Goal: Information Seeking & Learning: Learn about a topic

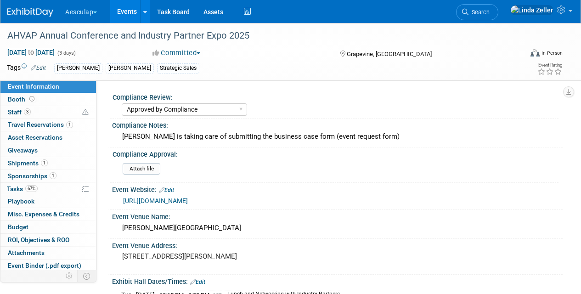
select select "Approved by Compliance"
select select "Strategic Sales"
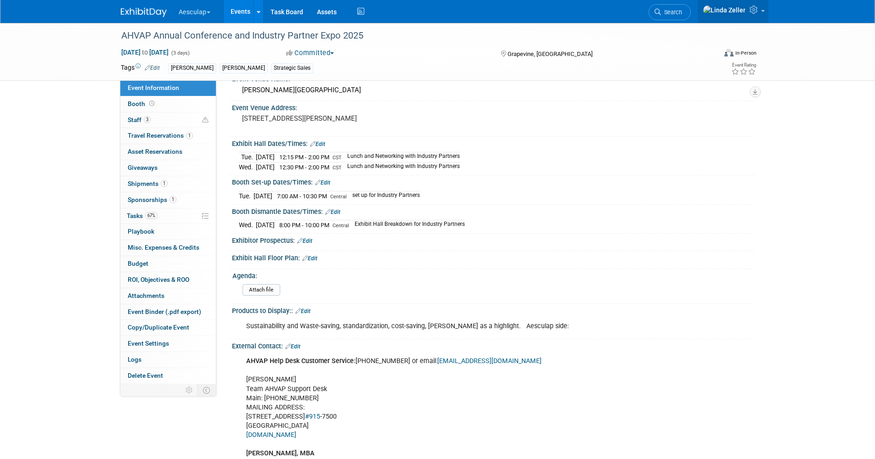
click at [581, 11] on icon at bounding box center [755, 10] width 11 height 8
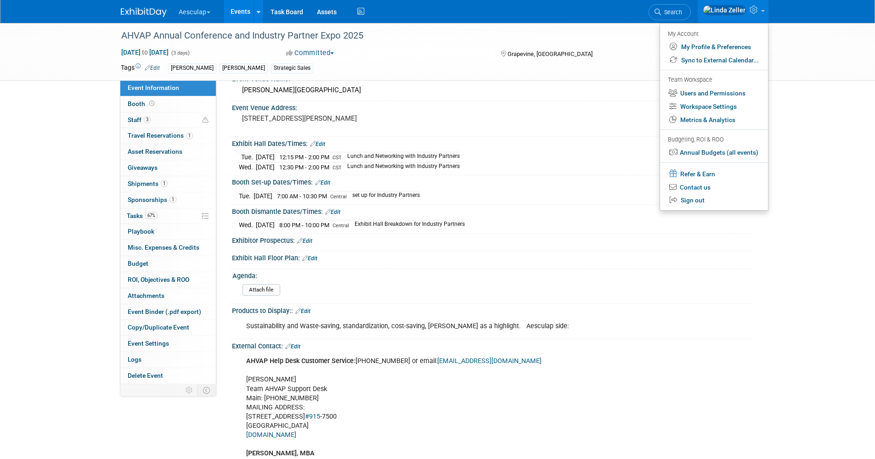
click at [237, 5] on link "Events" at bounding box center [241, 11] width 34 height 23
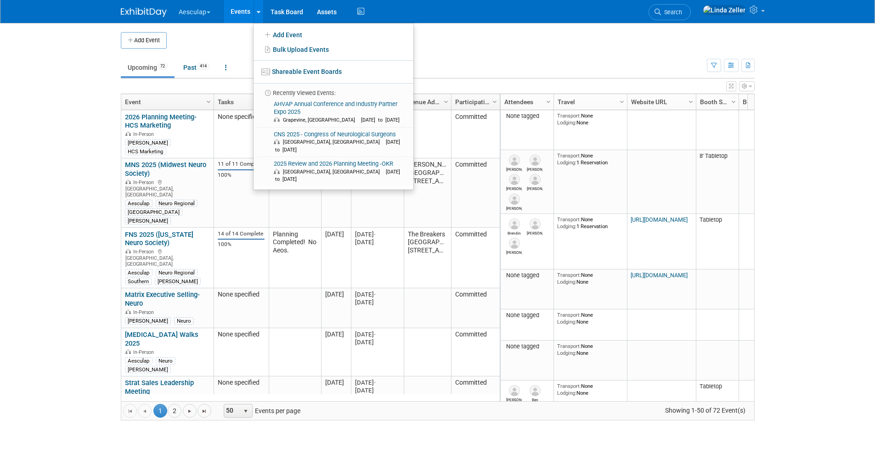
click at [648, 57] on td "Upcoming 72 Past 414 All Events 486 Past and Upcoming Grouped Annually Events g…" at bounding box center [414, 64] width 586 height 30
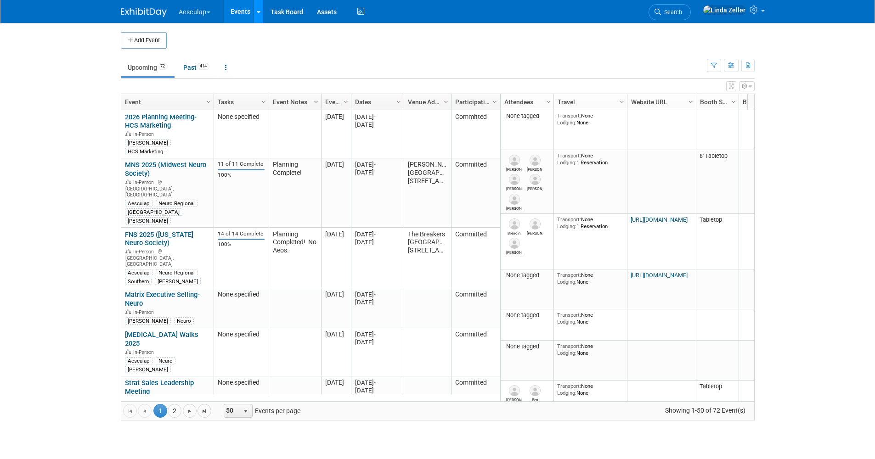
click at [260, 17] on link at bounding box center [259, 11] width 10 height 23
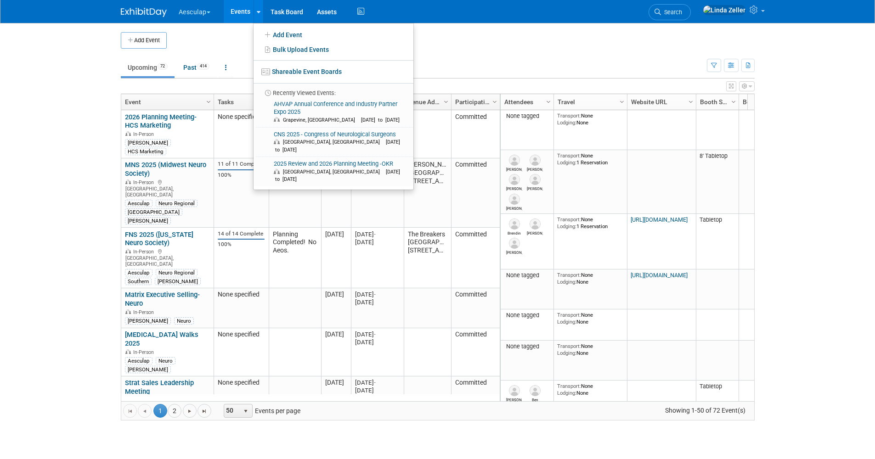
click at [748, 86] on button "button" at bounding box center [747, 86] width 16 height 10
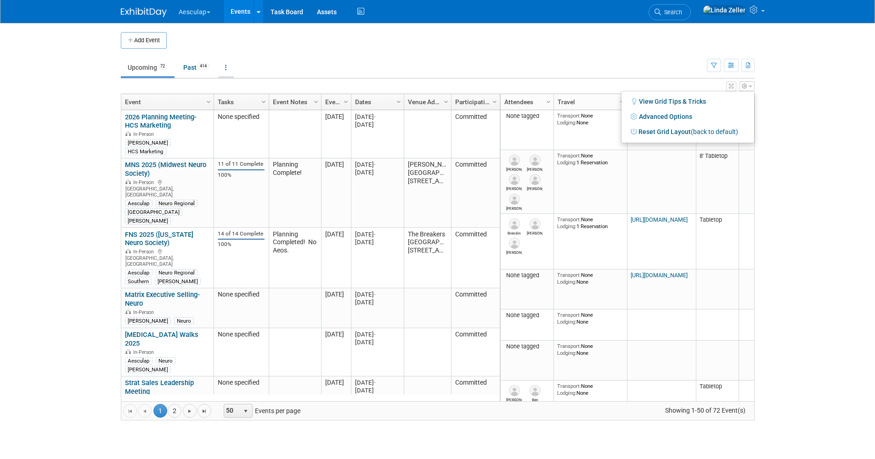
click at [227, 67] on icon at bounding box center [226, 67] width 2 height 6
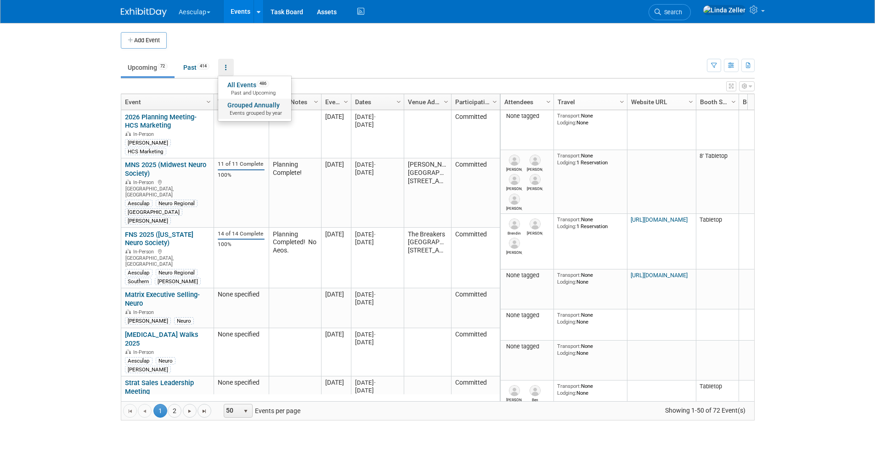
click at [243, 110] on span "Events grouped by year" at bounding box center [254, 113] width 55 height 7
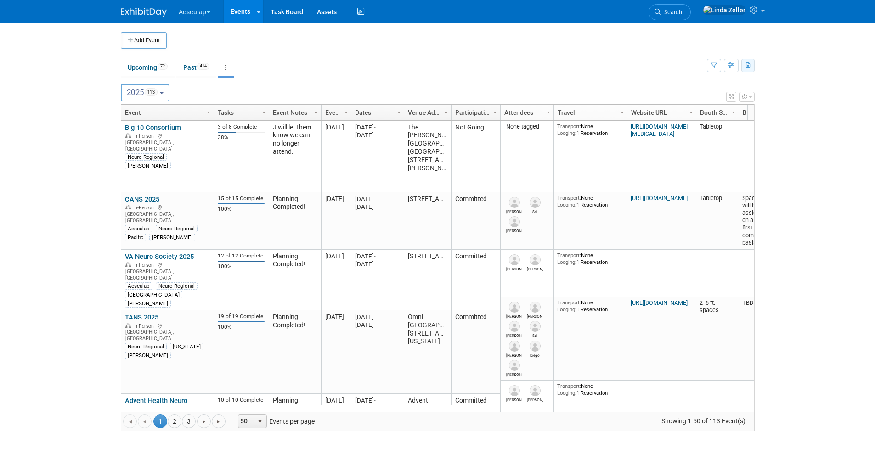
click at [749, 68] on icon "button" at bounding box center [748, 66] width 5 height 6
click at [656, 93] on link "Export Current View (113 Events)" at bounding box center [696, 94] width 103 height 13
click at [416, 58] on ul "Upcoming 72 Past 414 All Events 486 Past and Upcoming Grouped Annually Events g…" at bounding box center [414, 68] width 586 height 21
click at [691, 16] on link "Search" at bounding box center [670, 12] width 42 height 16
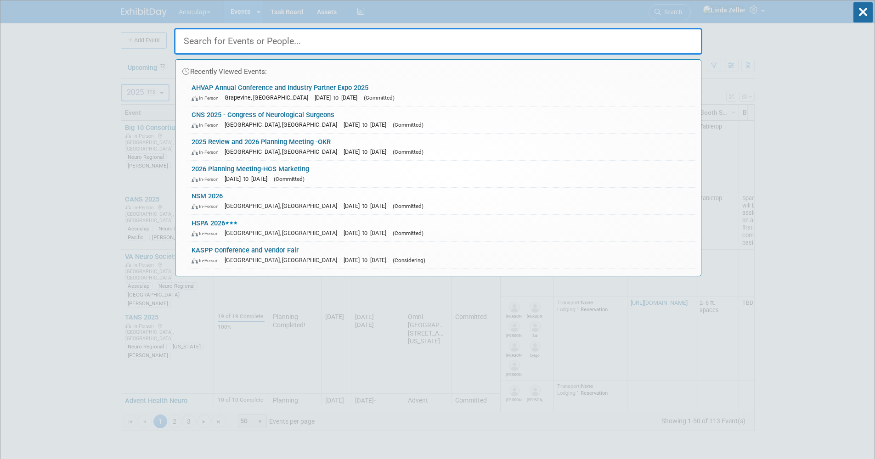
click at [602, 35] on input "text" at bounding box center [438, 41] width 528 height 27
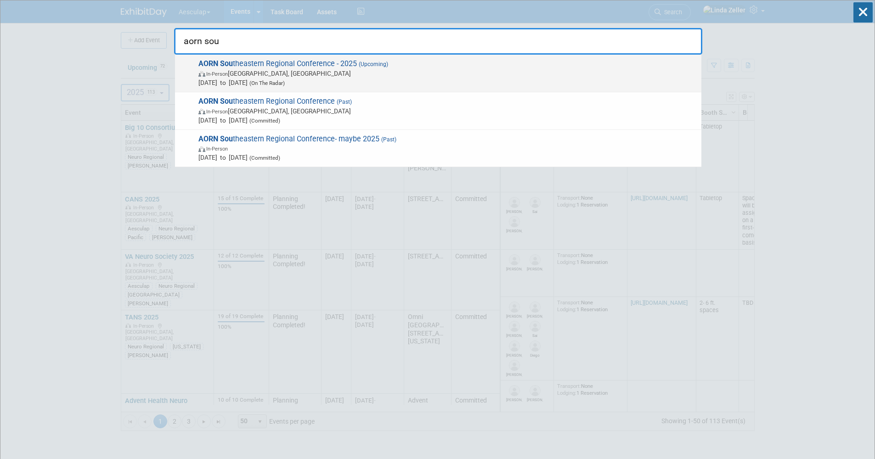
type input "aorn sou"
click at [242, 79] on span "Nov 1, 2025 to Nov 2, 2025 (On The Radar)" at bounding box center [447, 82] width 498 height 9
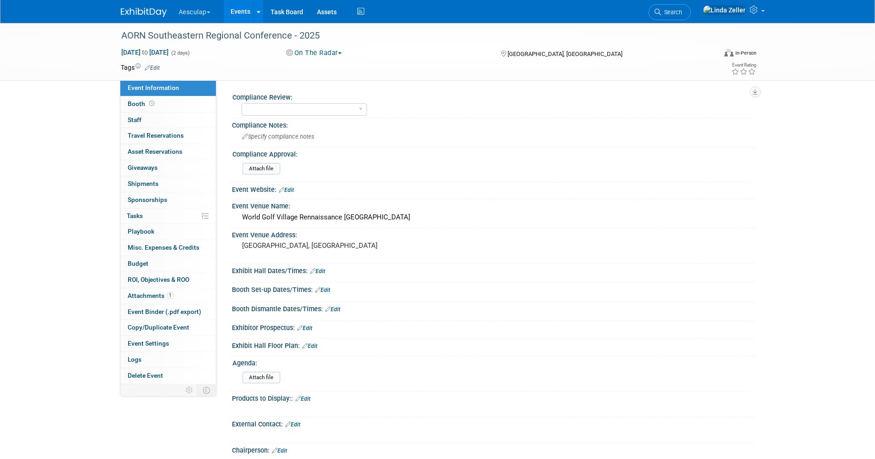
click at [156, 65] on link "Edit" at bounding box center [152, 68] width 15 height 6
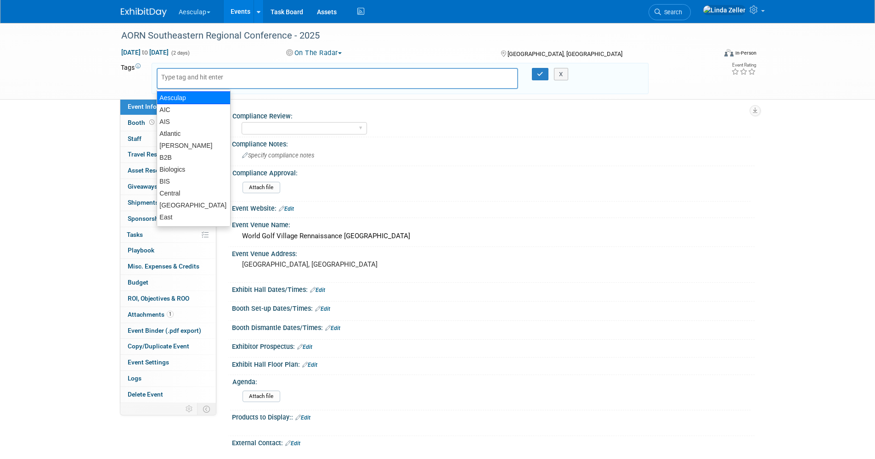
click at [169, 96] on div "Aesculap" at bounding box center [194, 97] width 74 height 13
type input "Aesculap"
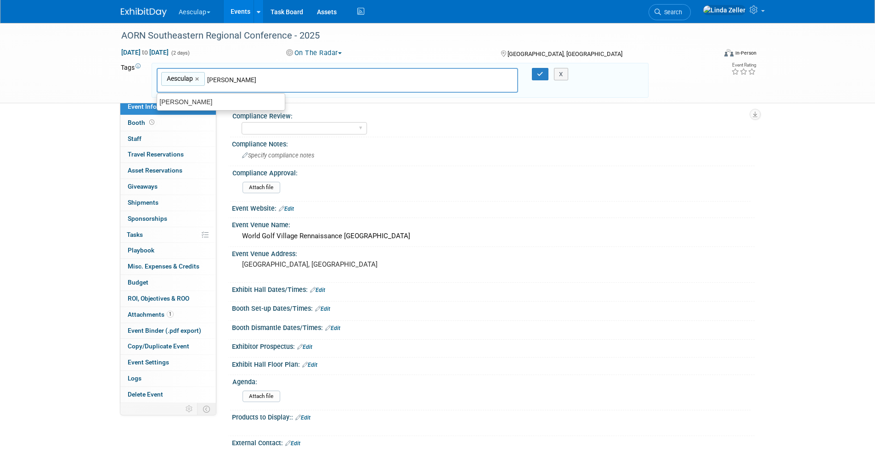
drag, startPoint x: 226, startPoint y: 81, endPoint x: 204, endPoint y: 82, distance: 22.5
click at [204, 82] on div "Aesculap Aesculap × Linda" at bounding box center [338, 80] width 362 height 25
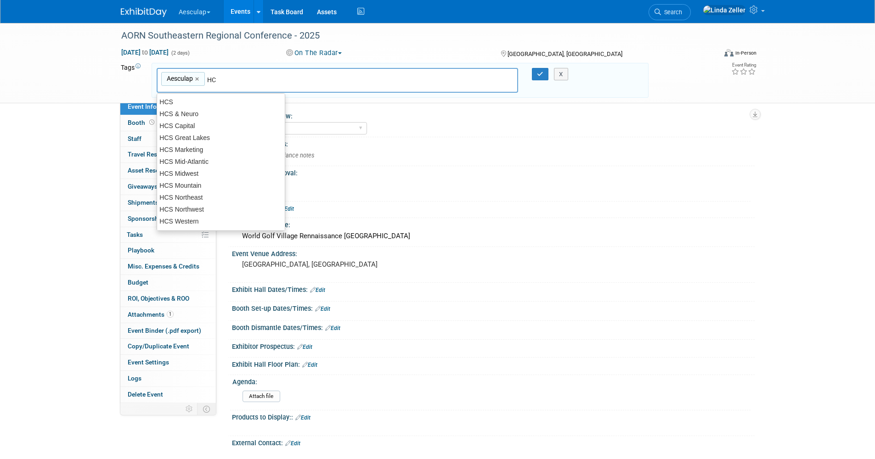
type input "HCS"
click at [178, 103] on div "HCS" at bounding box center [221, 102] width 129 height 13
type input "Aesculap, HCS"
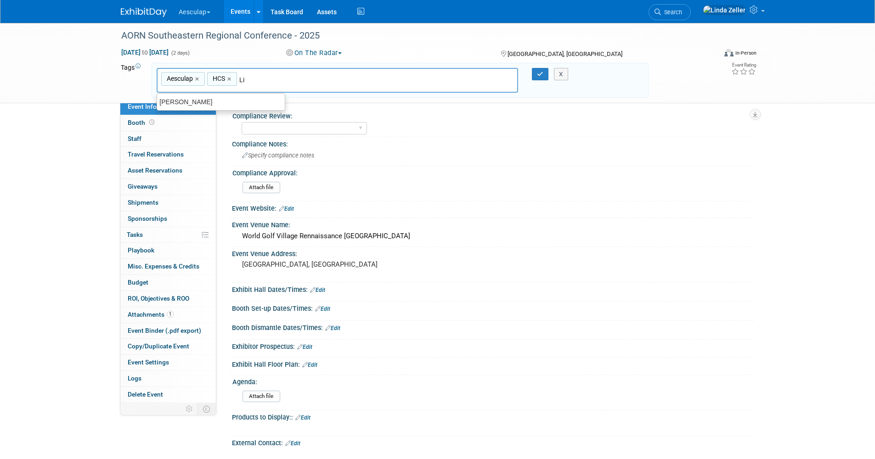
type input "Lin"
click at [172, 102] on div "Linda" at bounding box center [221, 102] width 129 height 13
type input "Aesculap, HCS, Linda"
click at [534, 70] on button "button" at bounding box center [540, 74] width 17 height 13
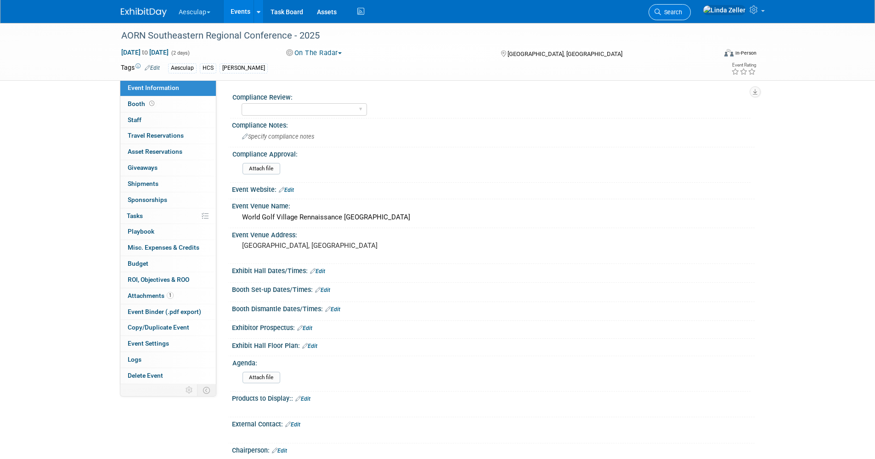
click at [682, 13] on span "Search" at bounding box center [671, 12] width 21 height 7
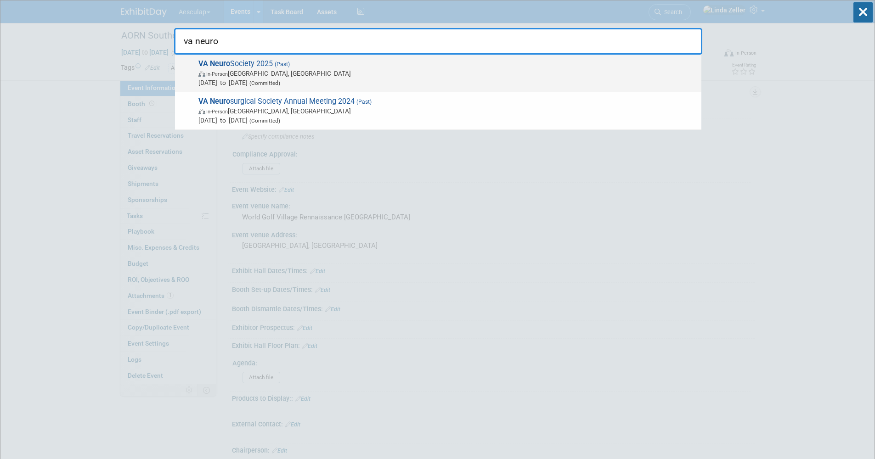
type input "va neuro"
click at [265, 72] on span "In-Person Middleburg, VA" at bounding box center [447, 73] width 498 height 9
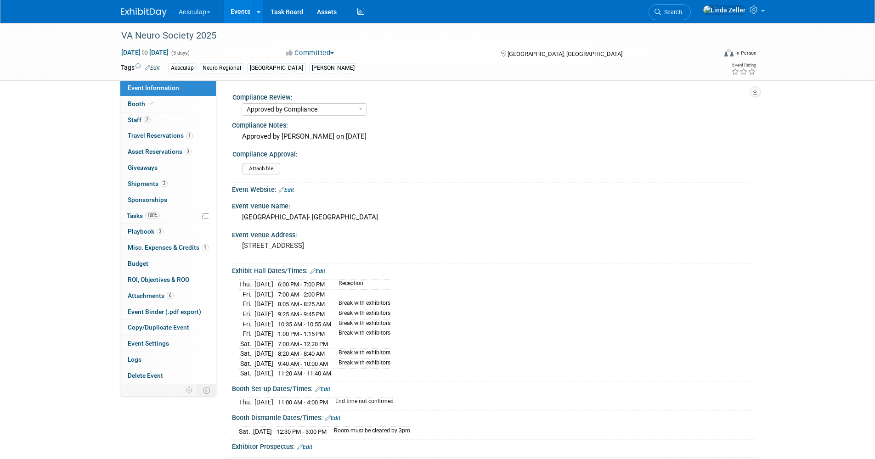
select select "Approved by Compliance"
select select "Neuro"
click at [139, 102] on span "Booth" at bounding box center [142, 103] width 28 height 7
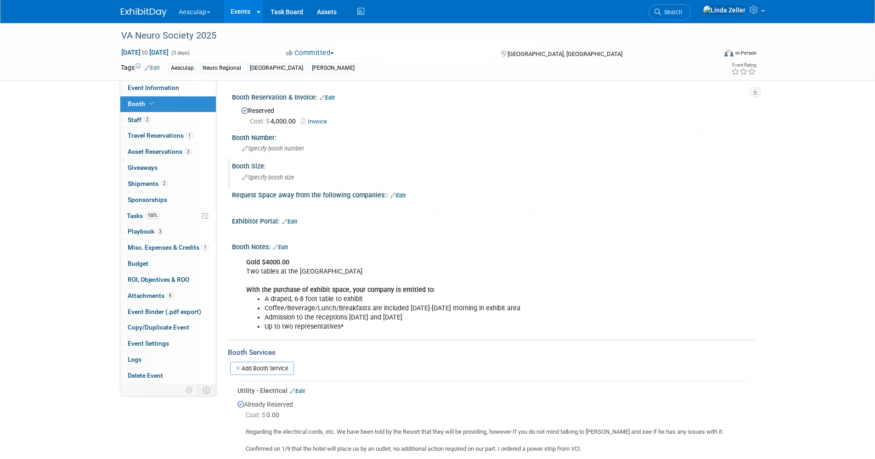
click at [258, 179] on span "Specify booth size" at bounding box center [268, 177] width 52 height 7
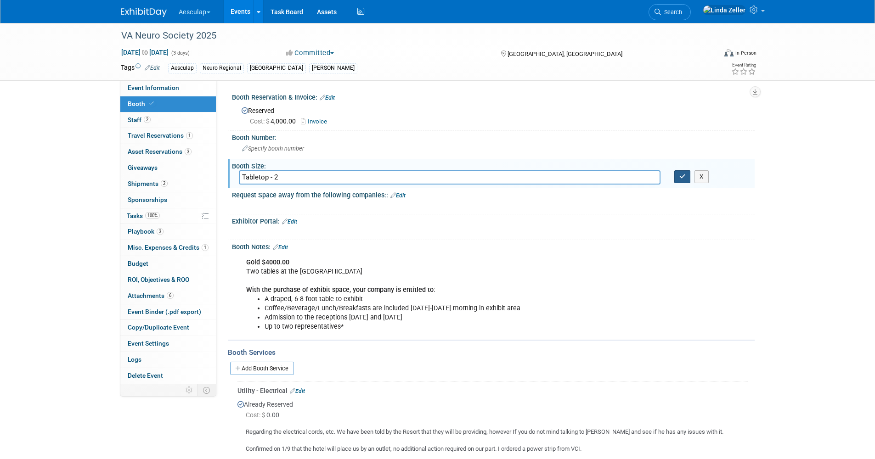
type input "Tabletop - 2"
click at [678, 174] on button "button" at bounding box center [682, 176] width 17 height 13
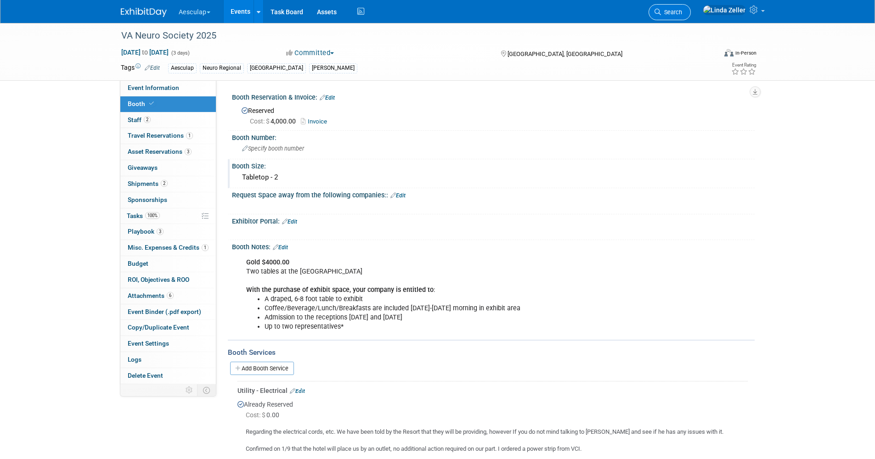
click at [682, 10] on span "Search" at bounding box center [671, 12] width 21 height 7
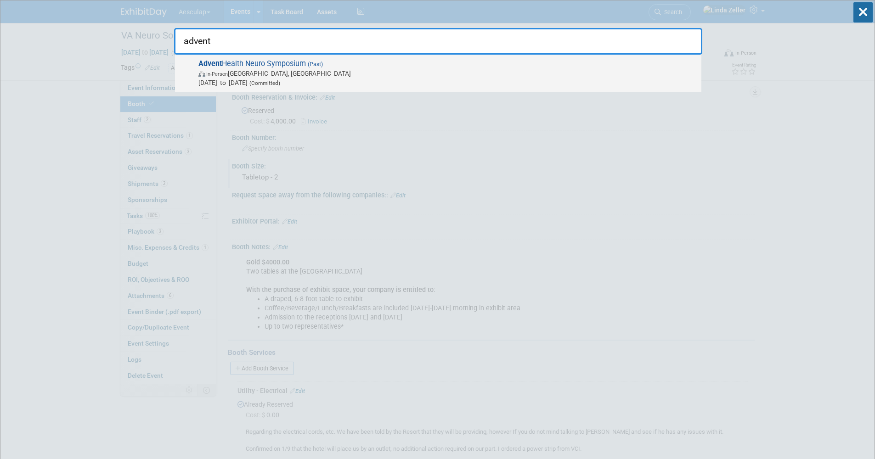
type input "advent"
click at [272, 72] on span "In-Person Tampa, FL" at bounding box center [447, 73] width 498 height 9
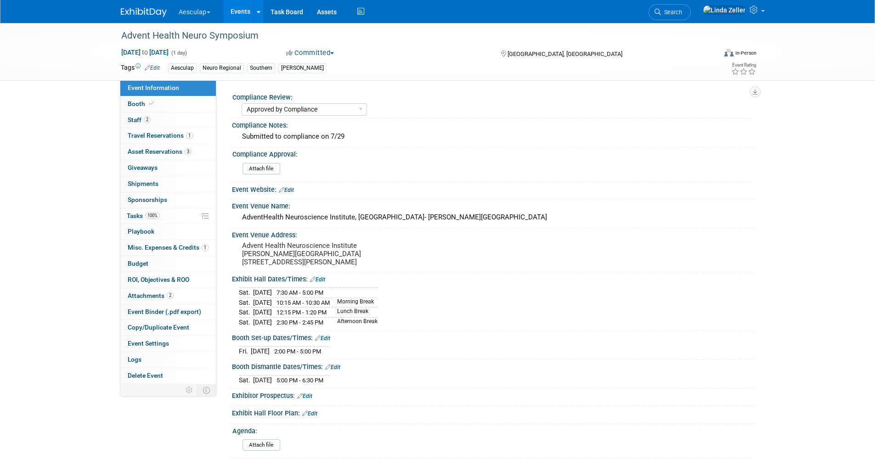
select select "Approved by Compliance"
select select "Neuro"
click at [134, 102] on span "Booth" at bounding box center [142, 103] width 28 height 7
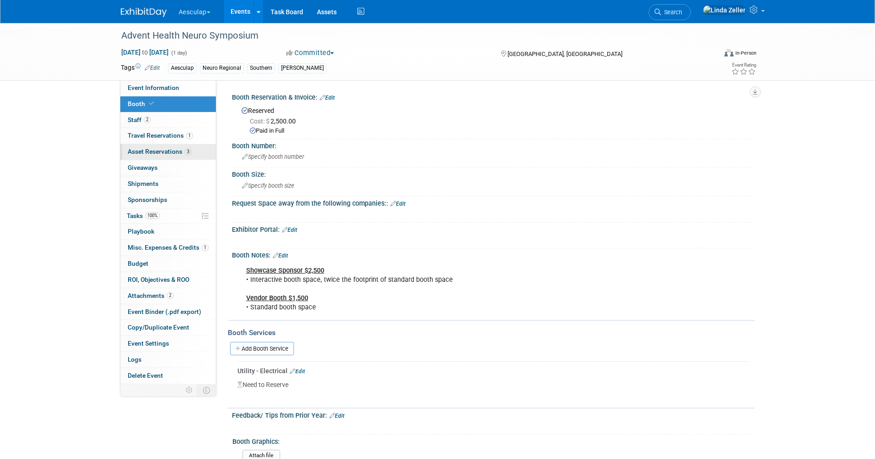
click at [163, 149] on span "Asset Reservations 3" at bounding box center [160, 151] width 64 height 7
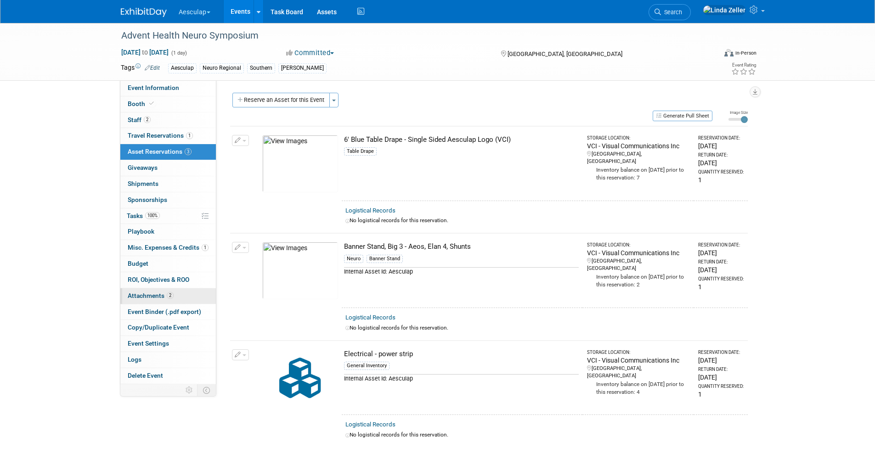
click at [142, 295] on span "Attachments 2" at bounding box center [151, 295] width 46 height 7
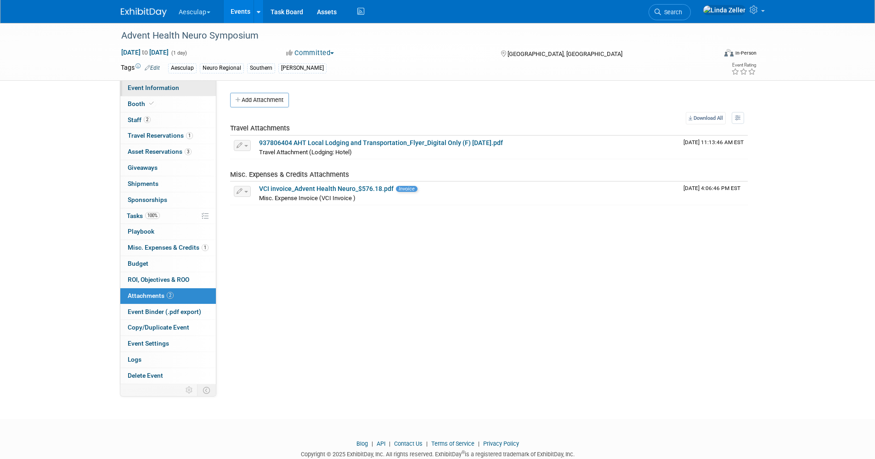
click at [153, 86] on span "Event Information" at bounding box center [153, 87] width 51 height 7
select select "Approved by Compliance"
select select "Neuro"
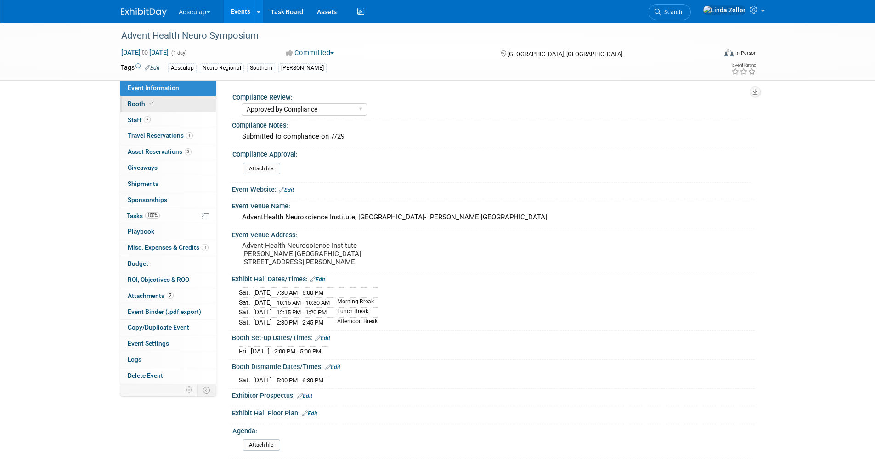
click at [132, 103] on span "Booth" at bounding box center [142, 103] width 28 height 7
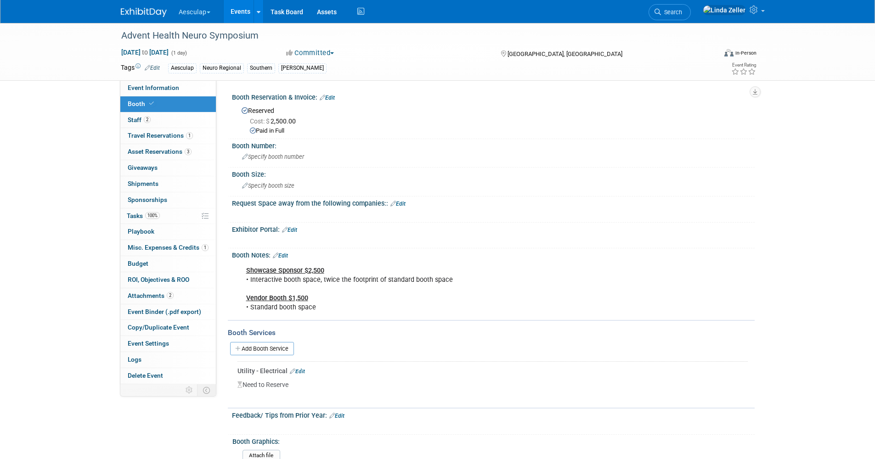
click at [691, 20] on li "Search" at bounding box center [670, 11] width 42 height 23
click at [691, 5] on link "Search" at bounding box center [670, 12] width 42 height 16
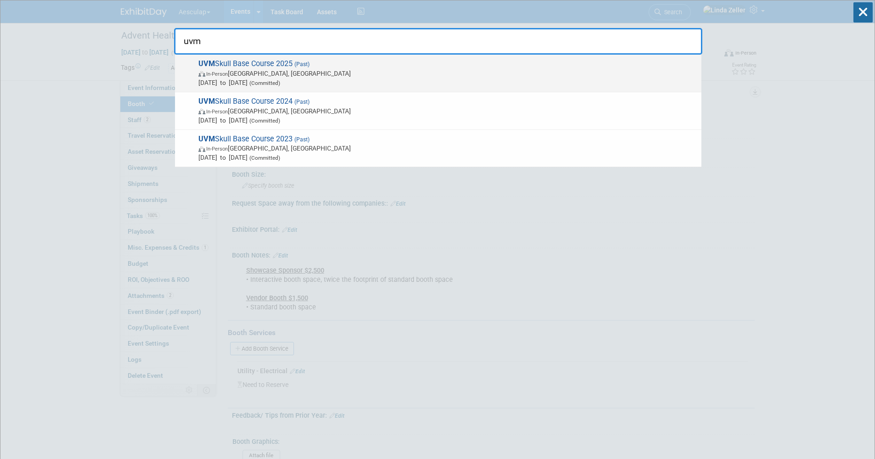
type input "uvm"
click at [233, 75] on span "In-Person Burlington, VT" at bounding box center [447, 73] width 498 height 9
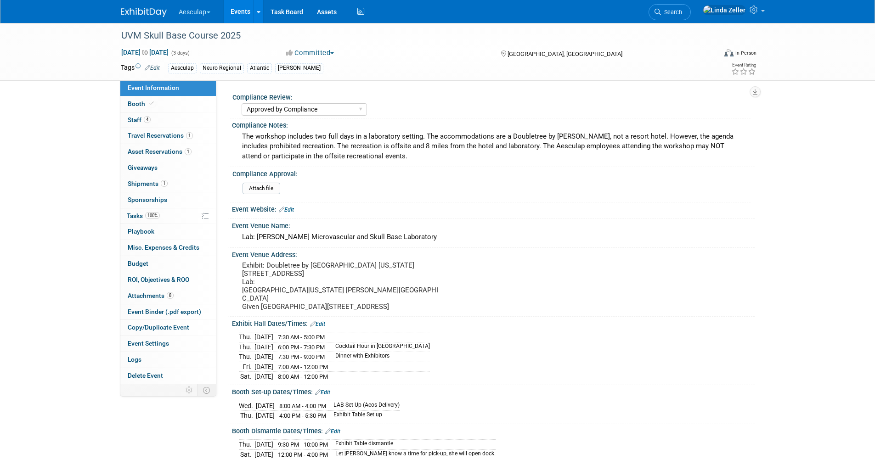
select select "Approved by Compliance"
select select "Neuro"
click at [135, 104] on span "Booth" at bounding box center [142, 103] width 28 height 7
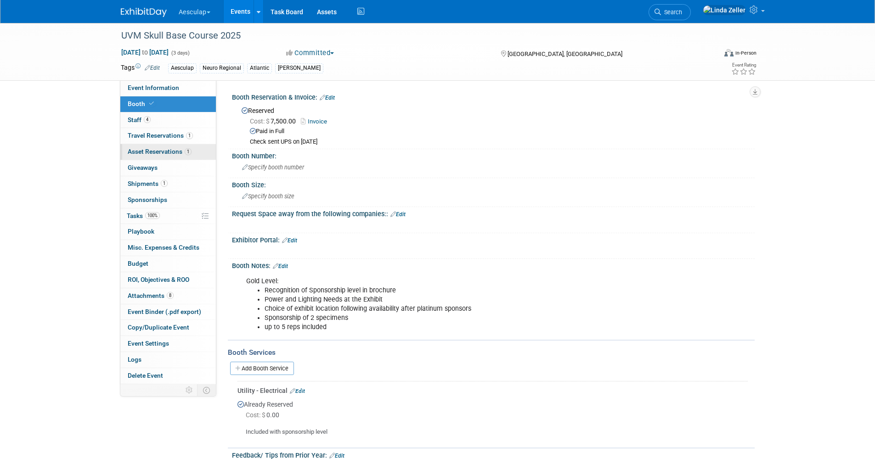
click at [131, 149] on span "Asset Reservations 1" at bounding box center [160, 151] width 64 height 7
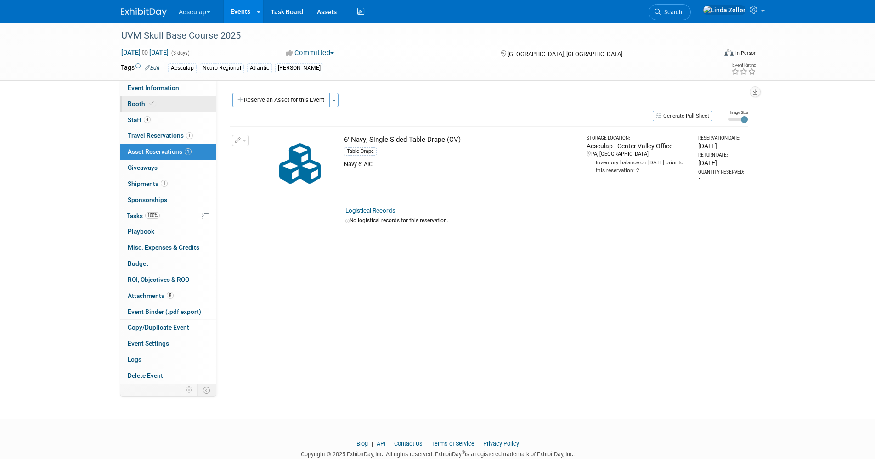
click at [135, 104] on span "Booth" at bounding box center [142, 103] width 28 height 7
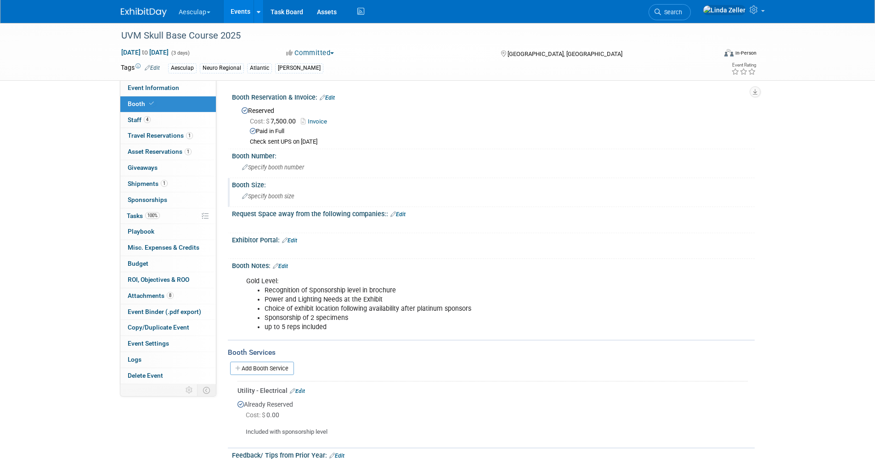
click at [262, 200] on div "Specify booth size" at bounding box center [493, 196] width 509 height 14
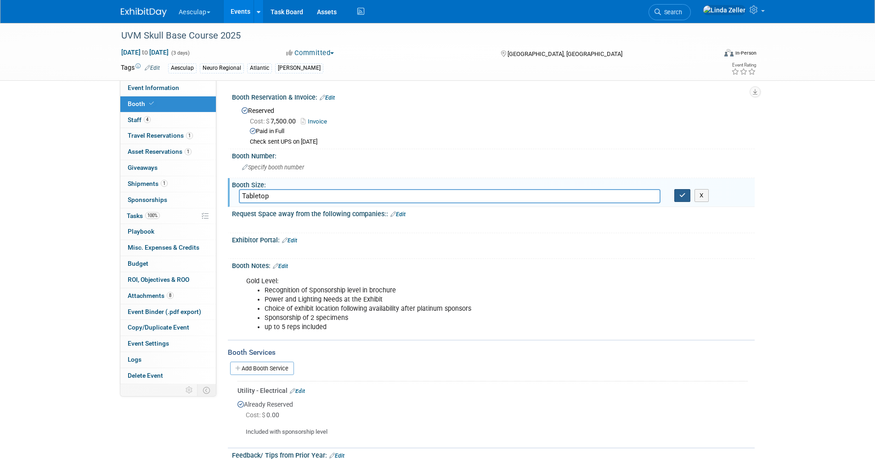
type input "Tabletop"
click at [682, 198] on button "button" at bounding box center [682, 195] width 17 height 13
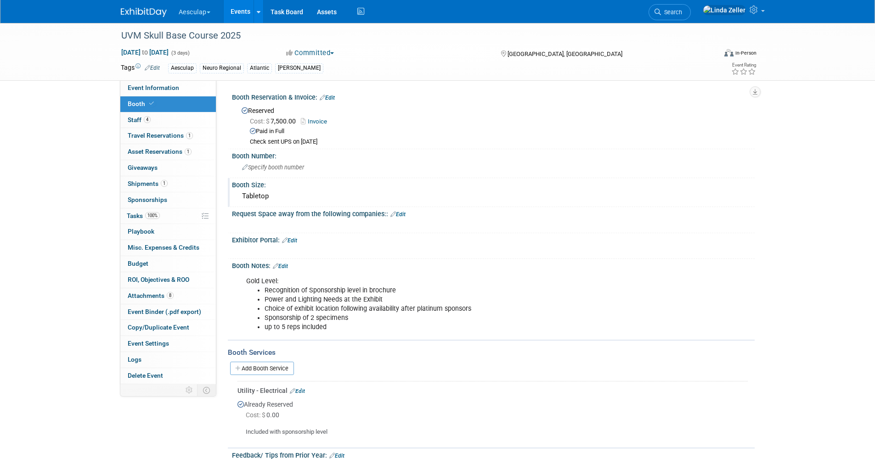
drag, startPoint x: 696, startPoint y: 11, endPoint x: 693, endPoint y: 5, distance: 6.8
click at [682, 11] on span "Search" at bounding box center [671, 12] width 21 height 7
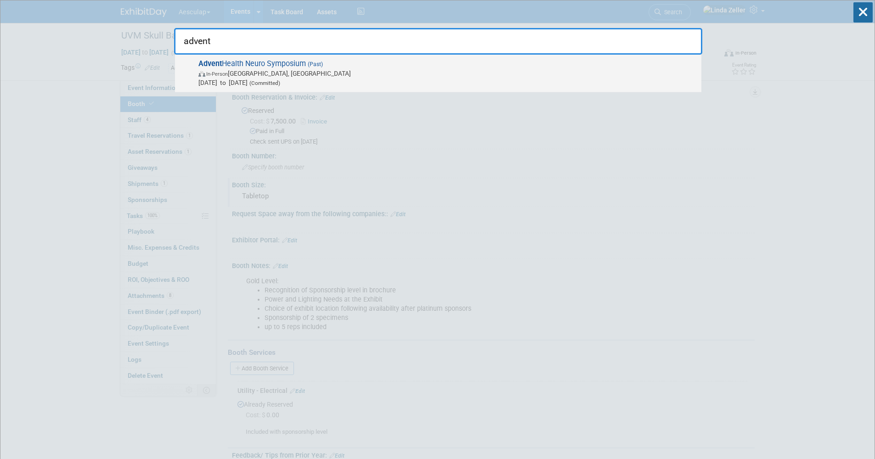
type input "advent"
click at [266, 58] on div "Advent Health Neuro Symposium (Past) In-Person Tampa, FL Feb 1, 2025 to Feb 1, …" at bounding box center [438, 74] width 526 height 38
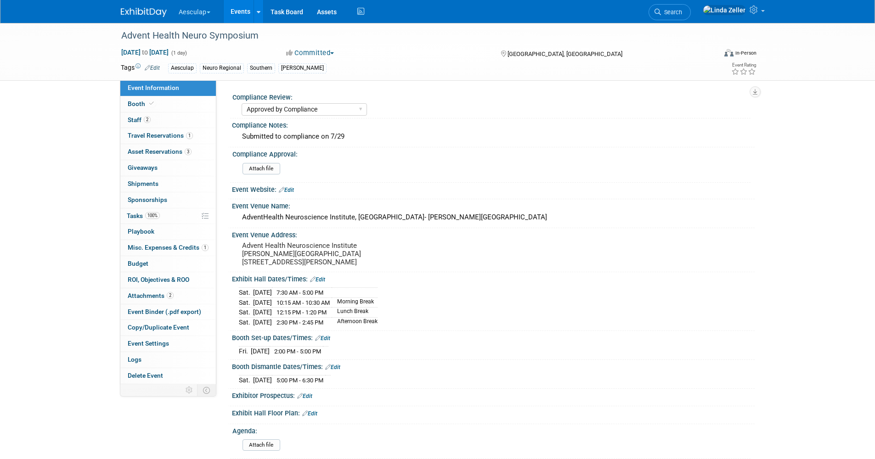
select select "Approved by Compliance"
select select "Neuro"
click at [134, 103] on span "Booth" at bounding box center [142, 103] width 28 height 7
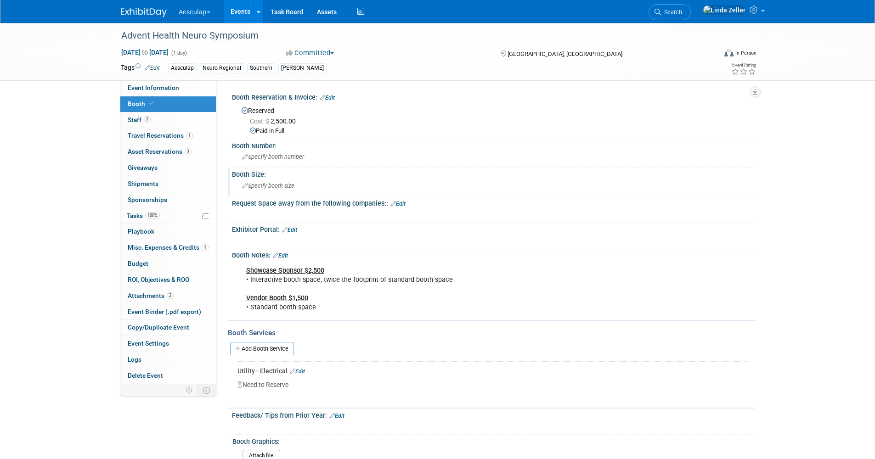
click at [264, 185] on span "Specify booth size" at bounding box center [268, 185] width 52 height 7
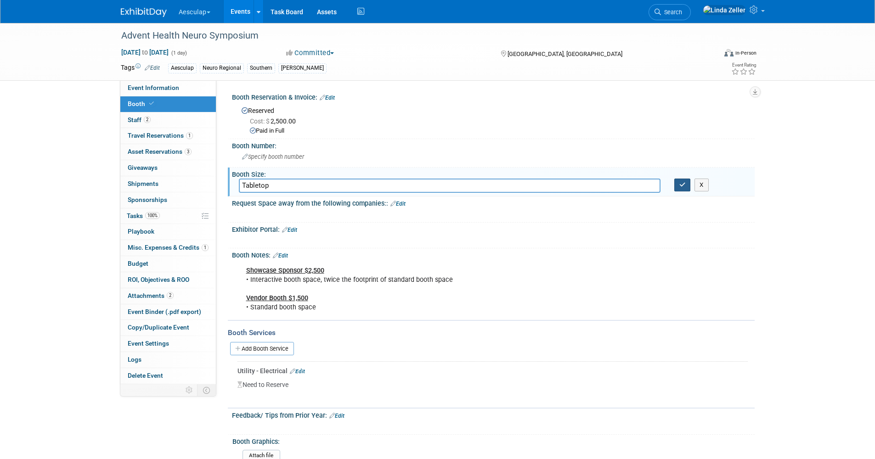
type input "Tabletop"
click at [686, 186] on button "button" at bounding box center [682, 185] width 17 height 13
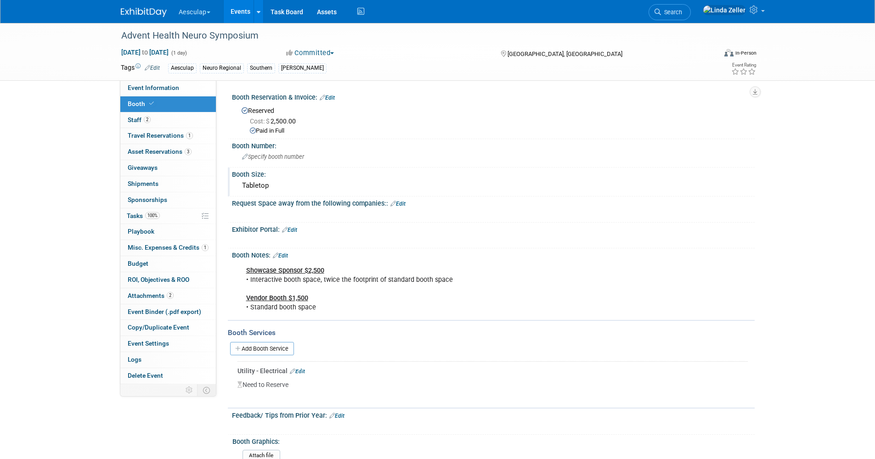
drag, startPoint x: 706, startPoint y: 10, endPoint x: 701, endPoint y: 7, distance: 5.4
click at [682, 10] on span "Search" at bounding box center [671, 12] width 21 height 7
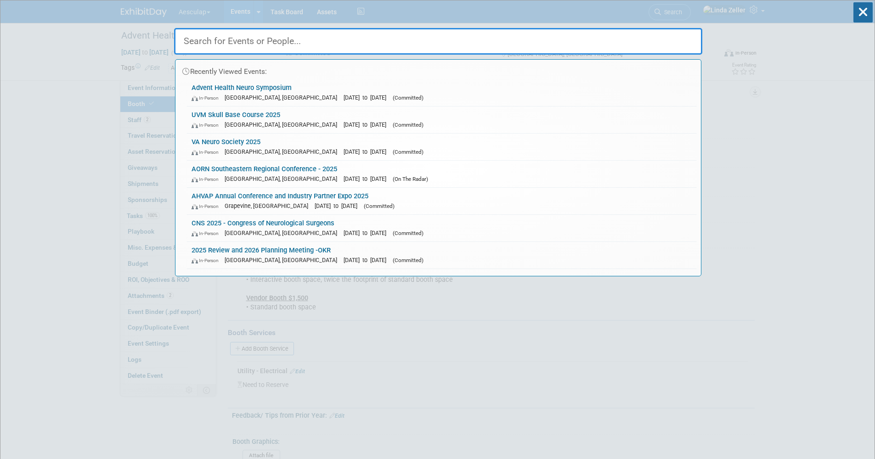
click at [199, 43] on input "text" at bounding box center [438, 41] width 528 height 27
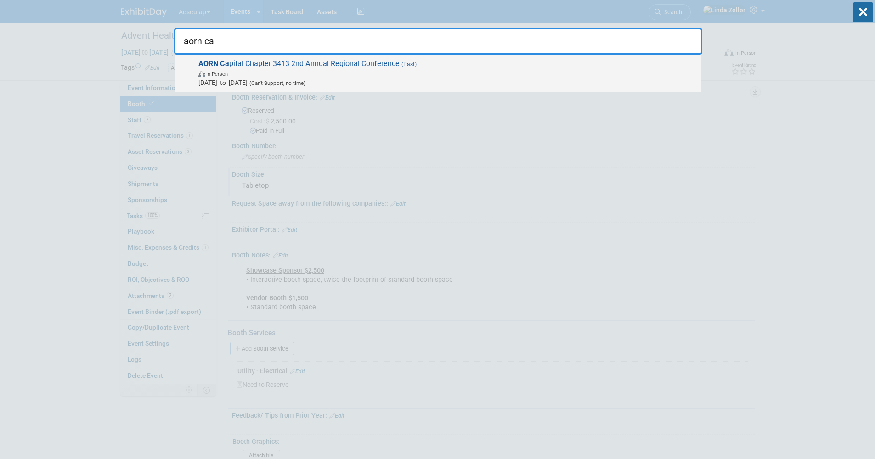
type input "aorn ca"
click at [224, 75] on span "In-Person" at bounding box center [217, 74] width 22 height 6
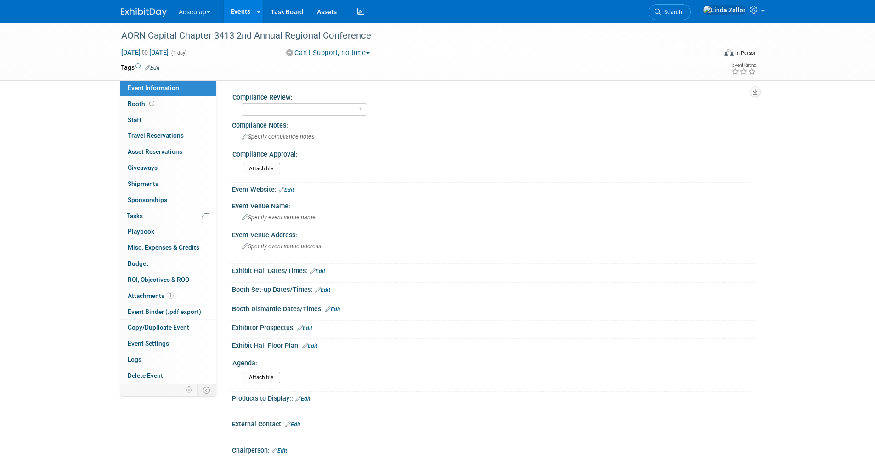
click at [154, 67] on link "Edit" at bounding box center [152, 68] width 15 height 6
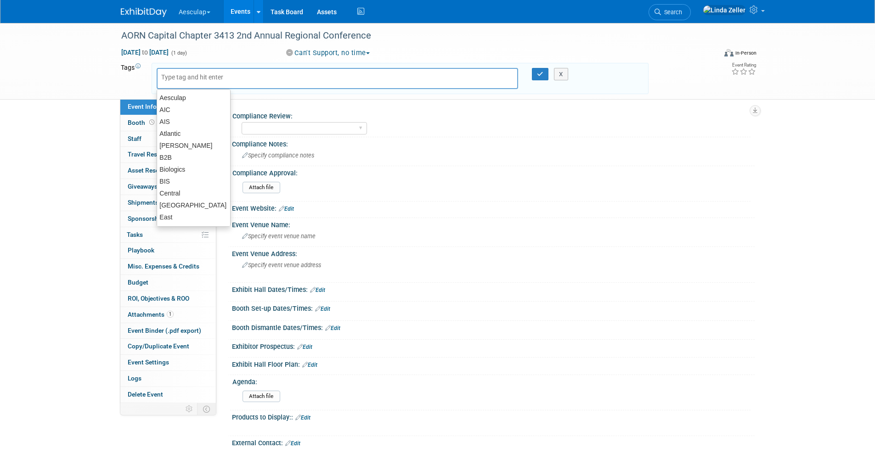
type input "H"
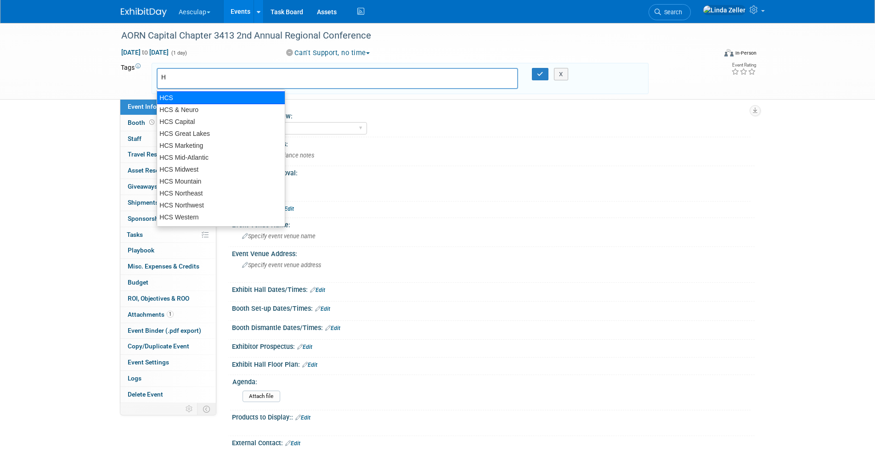
click at [174, 95] on div "HCS" at bounding box center [221, 97] width 129 height 13
type input "HCS"
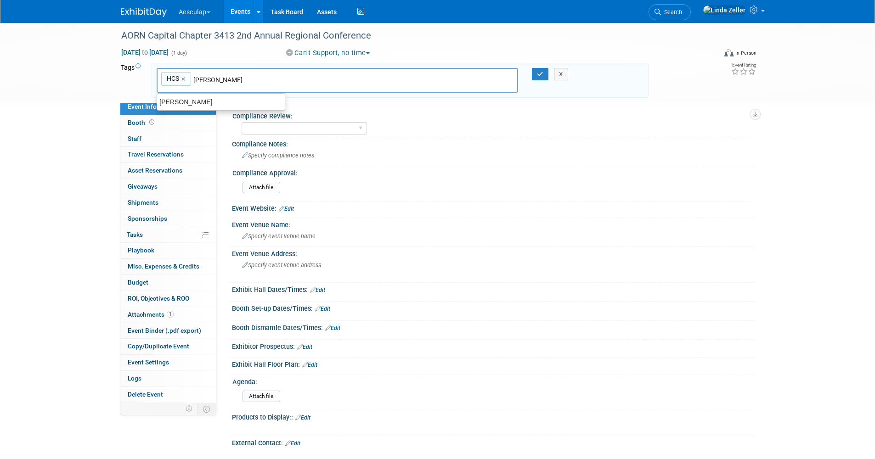
type input "linda"
click at [162, 102] on div "[PERSON_NAME]" at bounding box center [221, 102] width 129 height 13
type input "HCS, Linda"
click at [537, 73] on icon "button" at bounding box center [540, 74] width 6 height 6
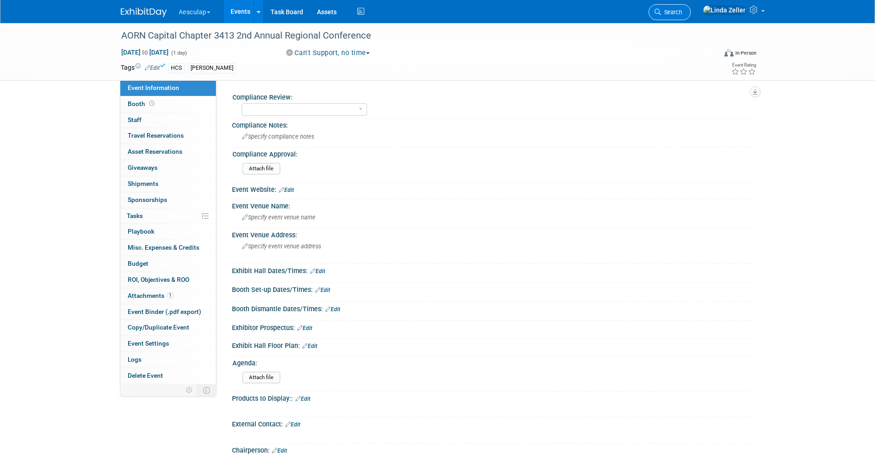
click at [682, 11] on span "Search" at bounding box center [671, 12] width 21 height 7
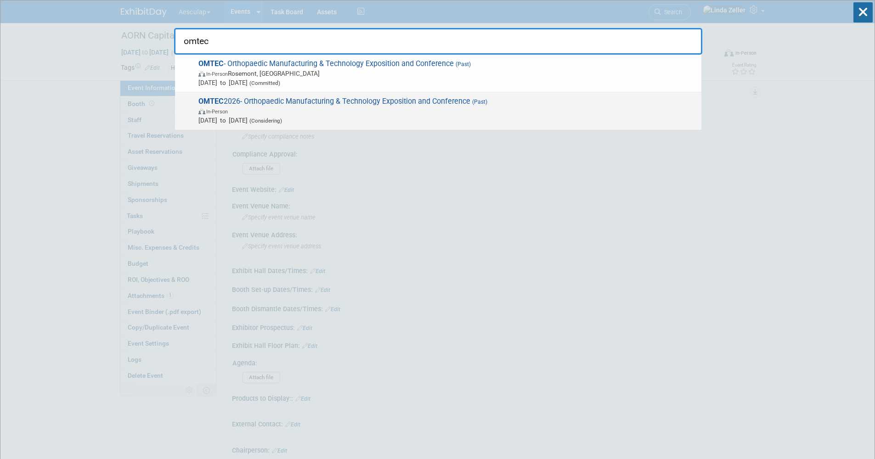
type input "omtec"
click at [226, 104] on span "OMTEC 2026- Orthopaedic Manufacturing & Technology Exposition and Conference (P…" at bounding box center [446, 111] width 501 height 28
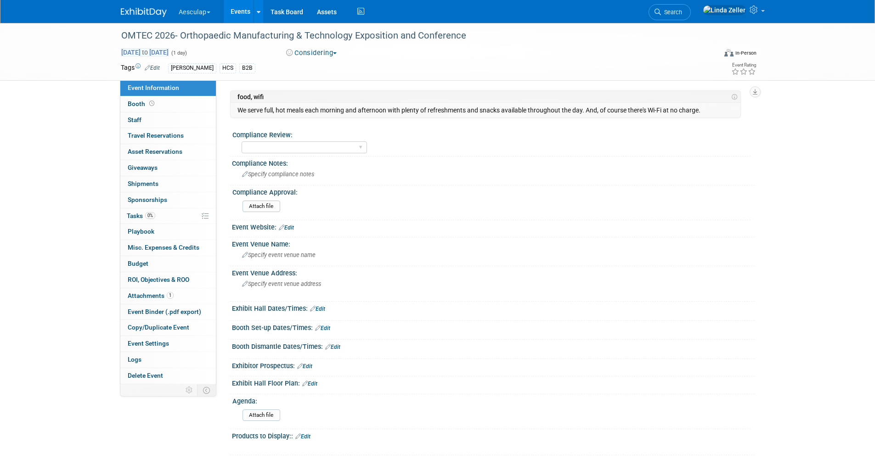
click at [149, 52] on span "to" at bounding box center [145, 52] width 9 height 7
type input "[DATE]"
select select "5"
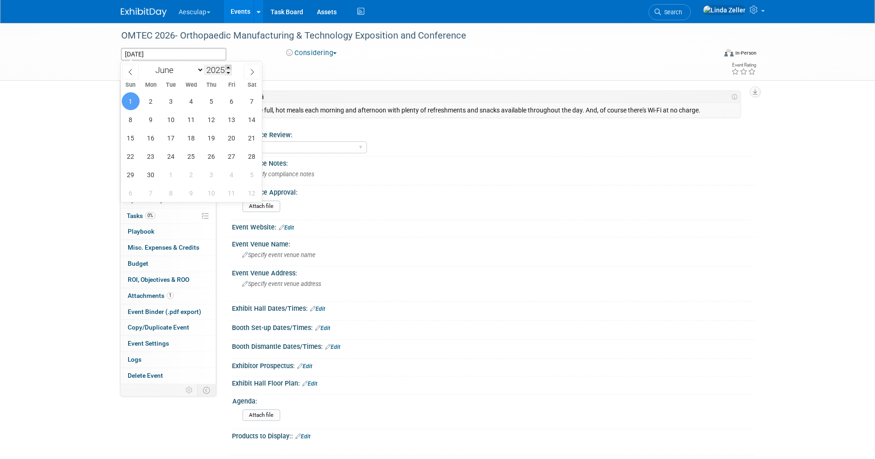
click at [232, 68] on span at bounding box center [228, 68] width 6 height 6
type input "2026"
click at [153, 101] on span "1" at bounding box center [151, 101] width 18 height 18
type input "[DATE]"
click at [153, 101] on span "1" at bounding box center [151, 101] width 18 height 18
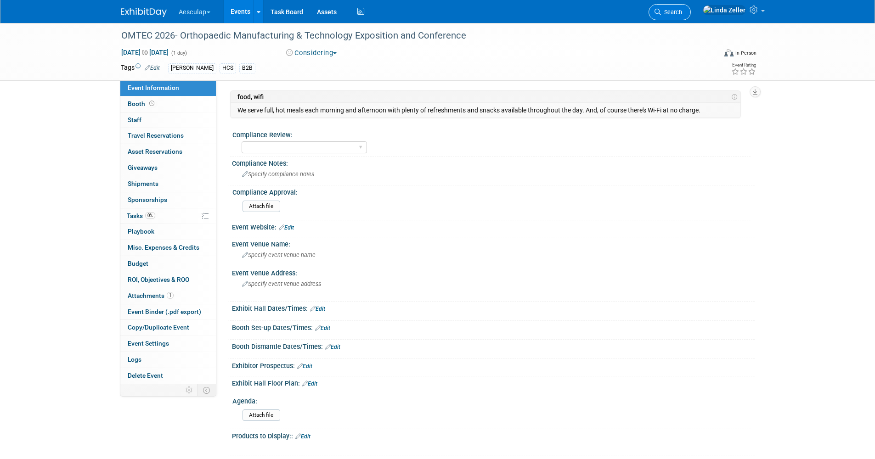
click at [682, 14] on span "Search" at bounding box center [671, 12] width 21 height 7
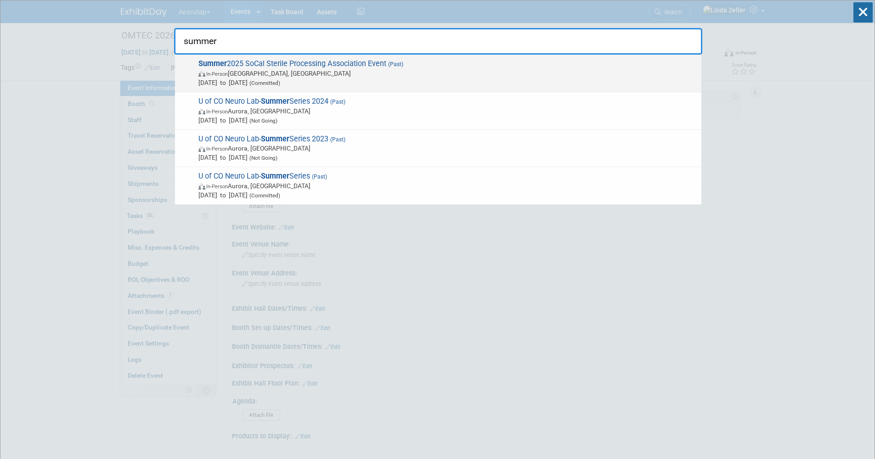
type input "summer"
click at [219, 74] on span "In-Person" at bounding box center [217, 74] width 22 height 6
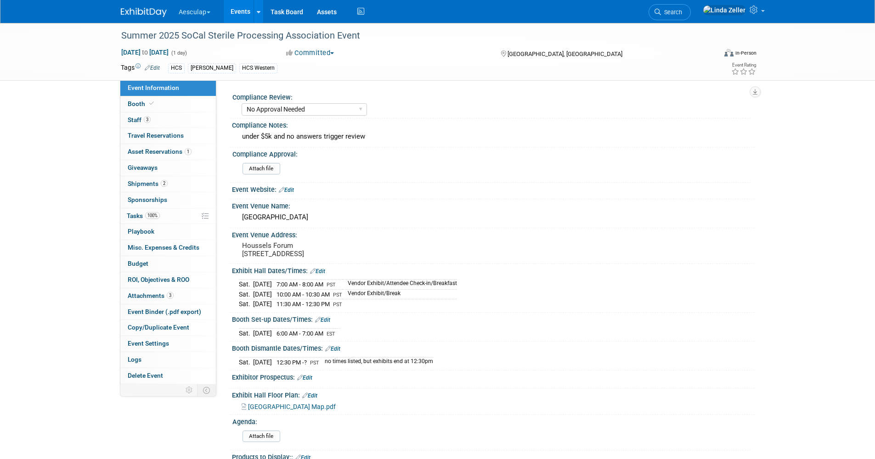
select select "No Approval Needed"
select select "HCS"
click at [134, 102] on span "Booth" at bounding box center [142, 103] width 28 height 7
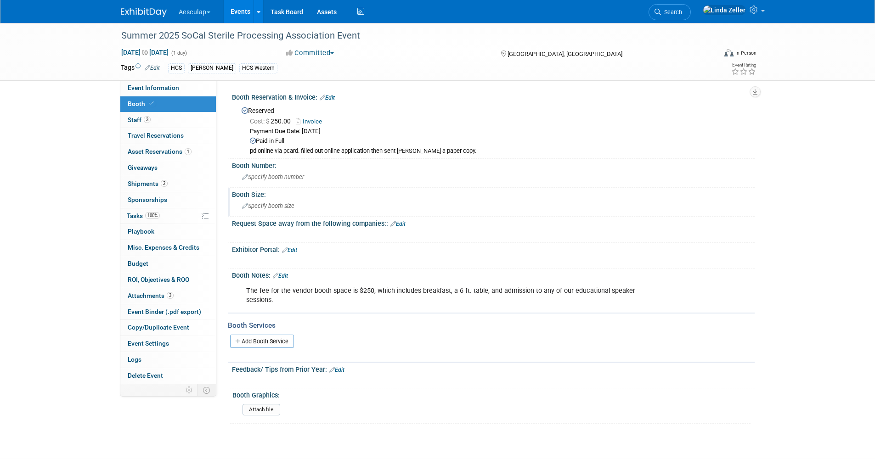
click at [265, 204] on span "Specify booth size" at bounding box center [268, 206] width 52 height 7
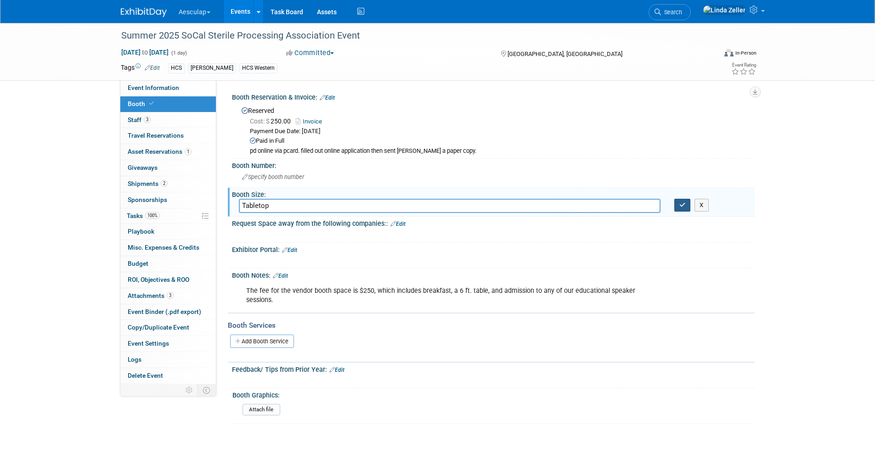
type input "Tabletop"
click at [689, 203] on button "button" at bounding box center [682, 205] width 17 height 13
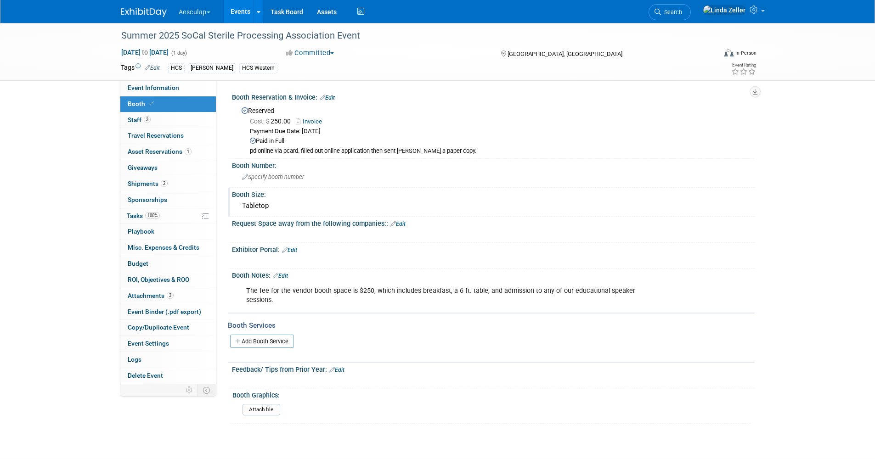
click at [682, 10] on span "Search" at bounding box center [671, 12] width 21 height 7
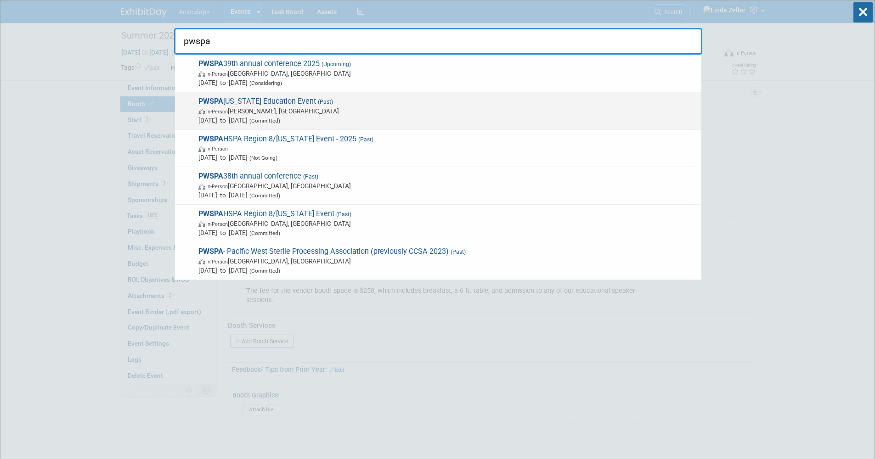
type input "pwspa"
click at [208, 97] on strong "PWSPA" at bounding box center [210, 101] width 25 height 9
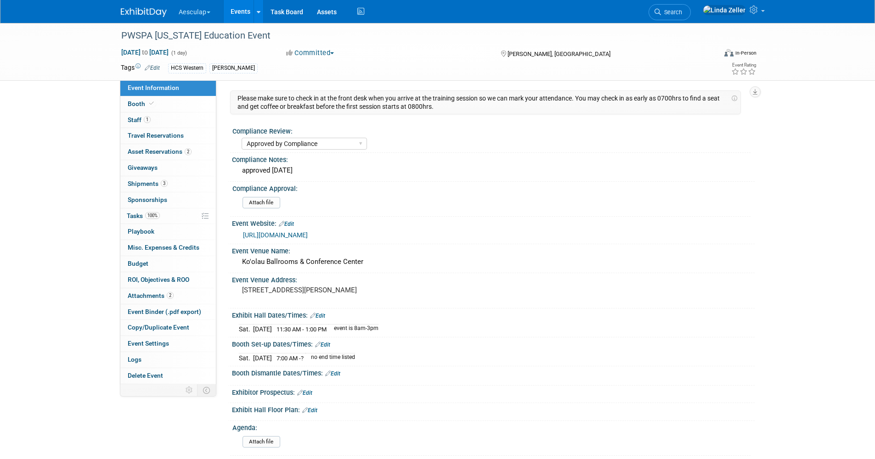
select select "Approved by Compliance"
select select "HCS"
click at [146, 105] on span "Booth" at bounding box center [142, 103] width 28 height 7
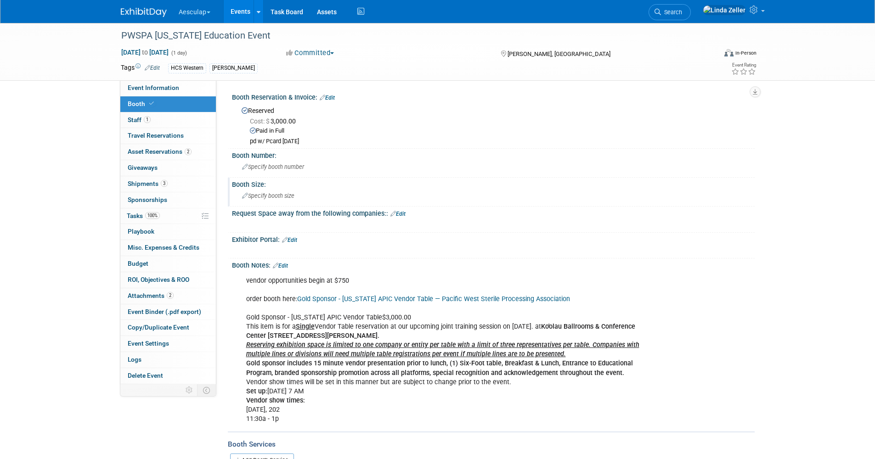
click at [261, 193] on span "Specify booth size" at bounding box center [268, 195] width 52 height 7
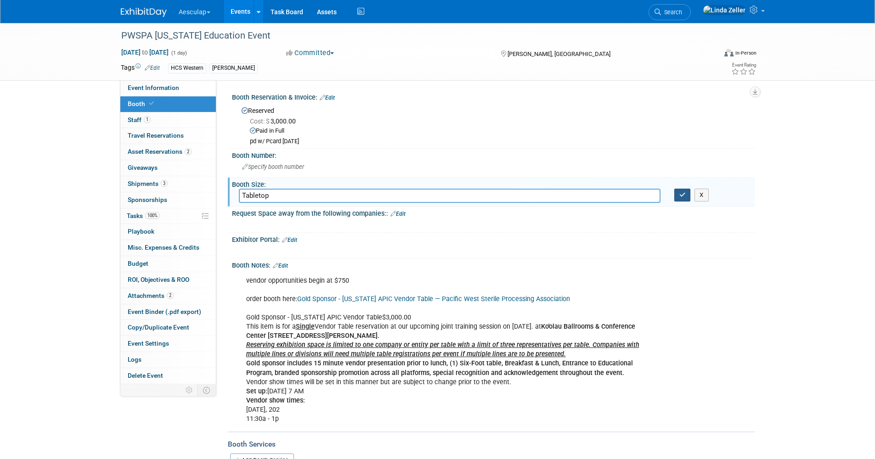
type input "Tabletop"
click at [681, 196] on icon "button" at bounding box center [682, 195] width 6 height 6
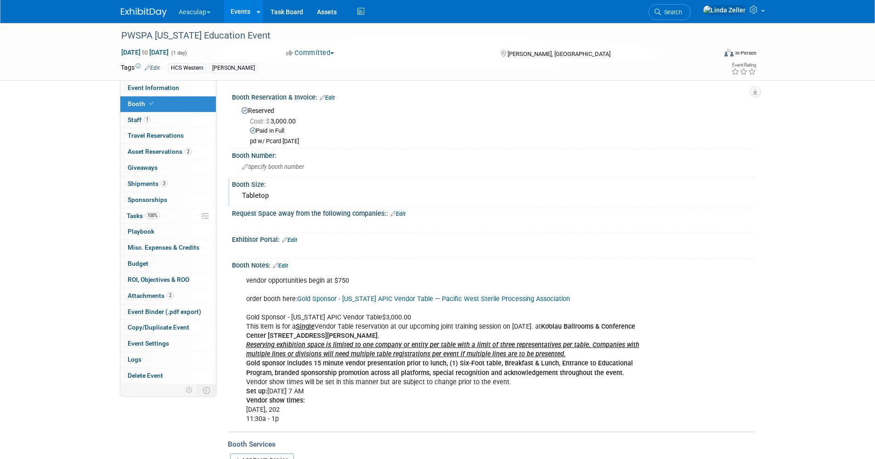
click at [691, 7] on link "Search" at bounding box center [670, 12] width 42 height 16
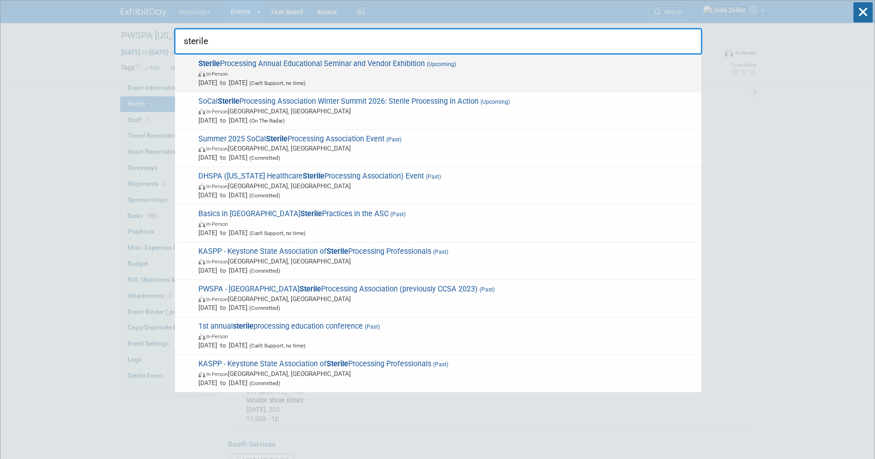
type input "sterile"
click at [229, 70] on span "In-Person" at bounding box center [447, 73] width 498 height 9
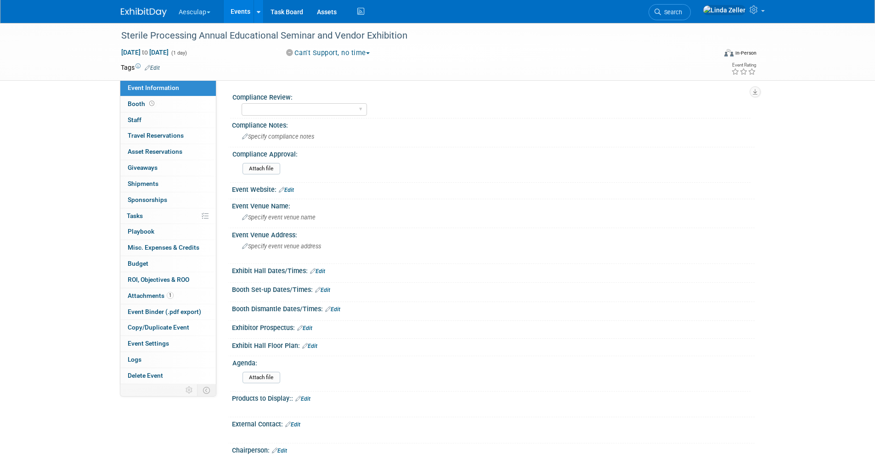
click at [158, 66] on link "Edit" at bounding box center [152, 68] width 15 height 6
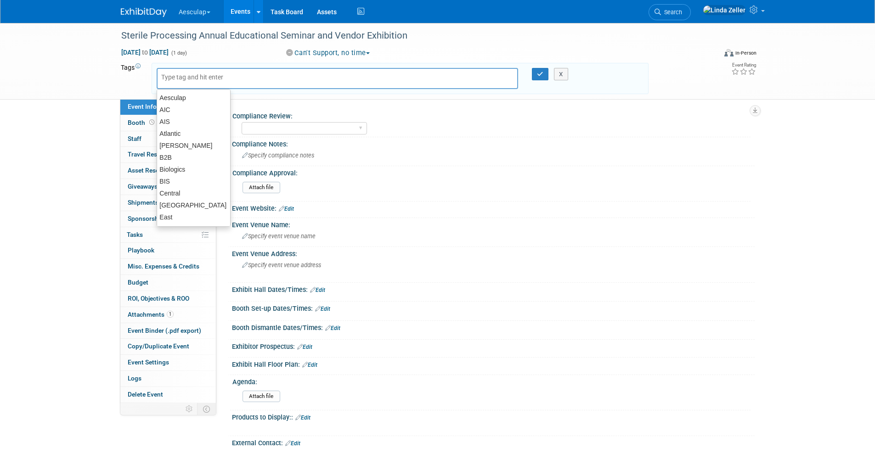
type input "h"
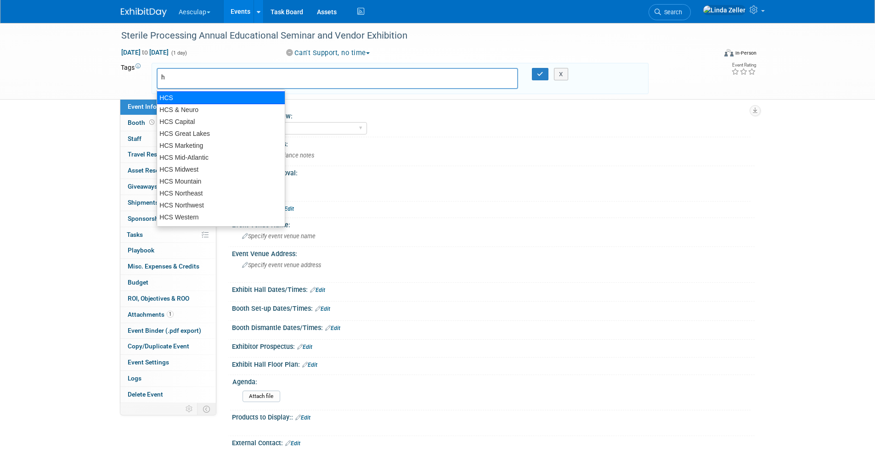
click at [169, 95] on div "HCS" at bounding box center [221, 97] width 129 height 13
type input "HCS"
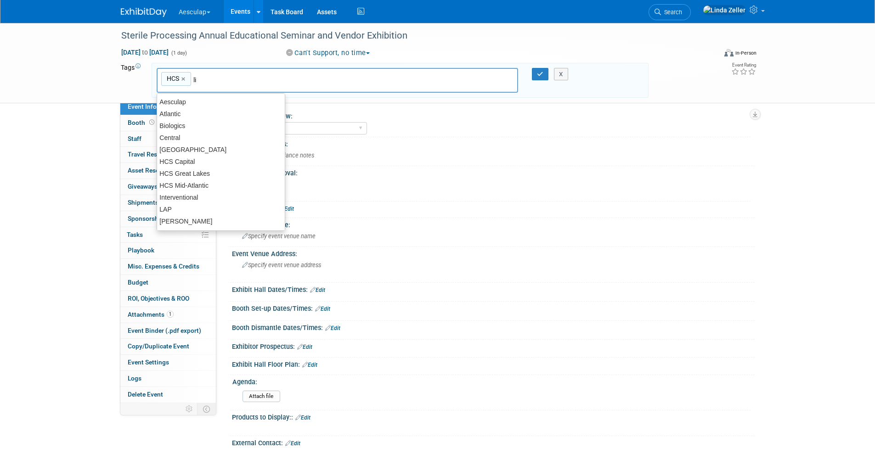
type input "lin"
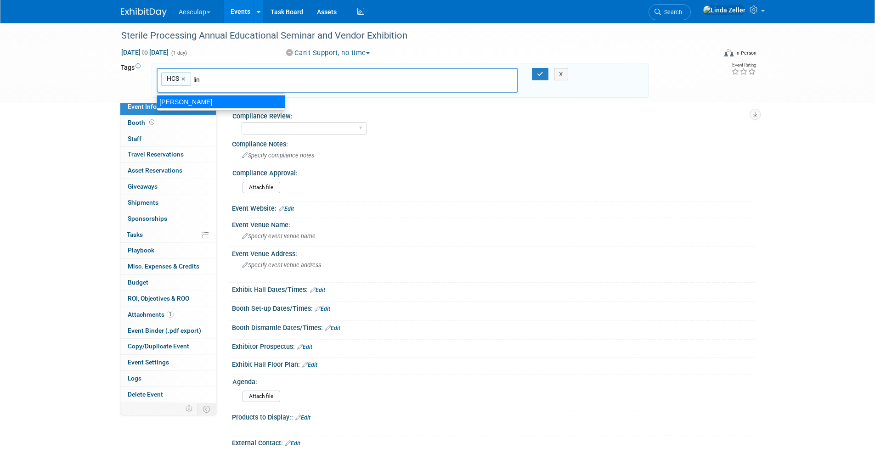
click at [185, 101] on div "[PERSON_NAME]" at bounding box center [221, 102] width 129 height 13
type input "HCS, Linda"
click at [537, 73] on icon "button" at bounding box center [540, 74] width 6 height 6
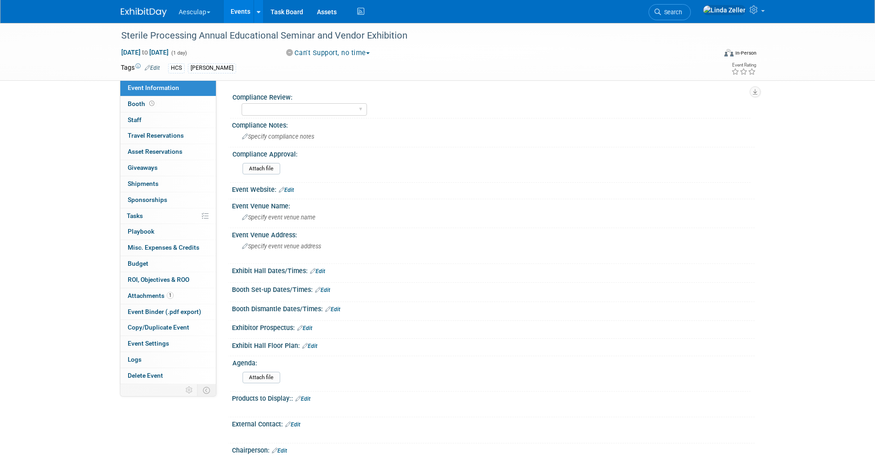
click at [682, 12] on span "Search" at bounding box center [671, 12] width 21 height 7
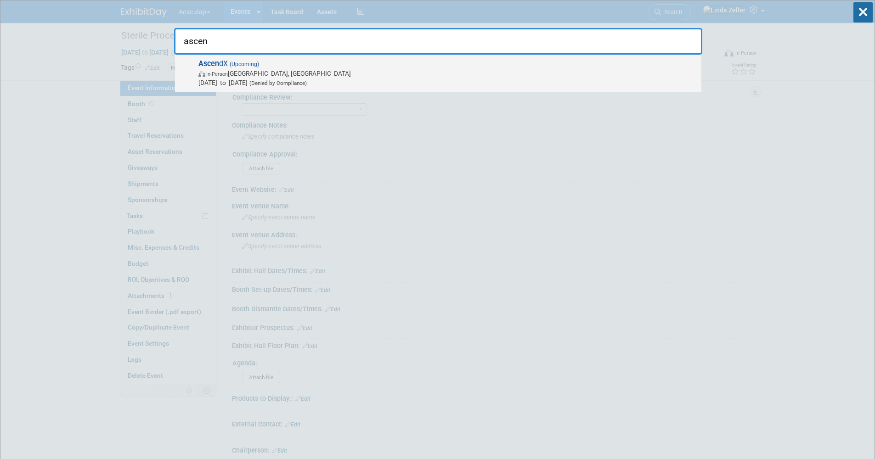
type input "ascen"
click at [208, 72] on span "In-Person" at bounding box center [217, 74] width 22 height 6
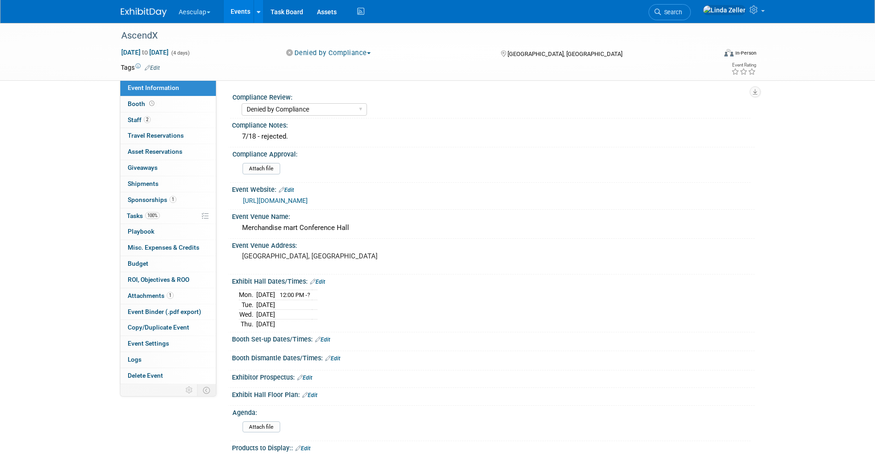
select select "Denied by Compliance"
click at [156, 67] on link "Edit" at bounding box center [152, 68] width 15 height 6
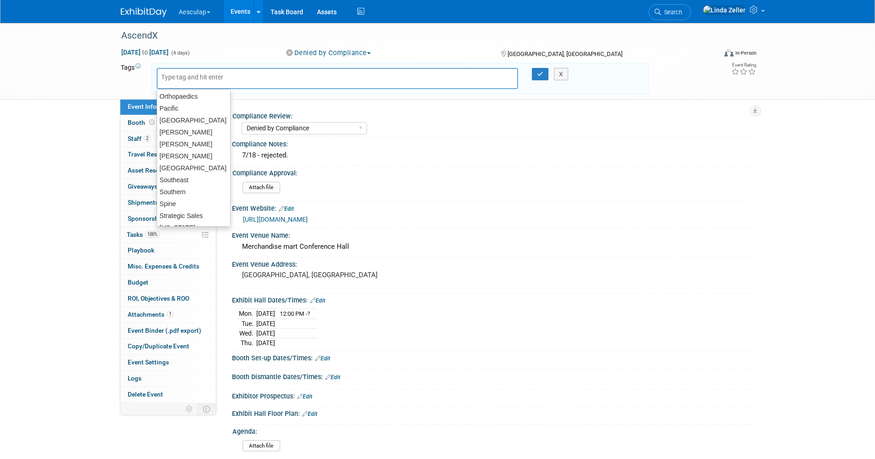
scroll to position [413, 0]
click at [171, 210] on div "Strategic Sales" at bounding box center [194, 210] width 74 height 13
type input "Strategic Sales"
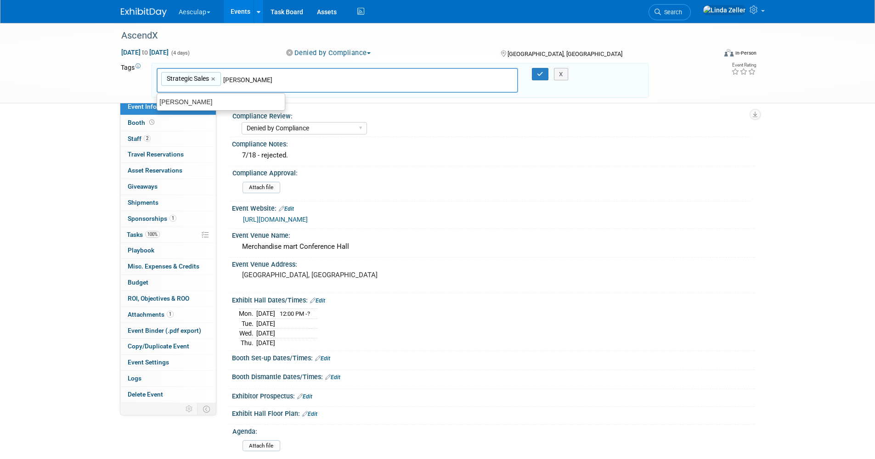
scroll to position [0, 0]
type input "[PERSON_NAME]"
click at [199, 99] on div "[PERSON_NAME]" at bounding box center [221, 102] width 129 height 13
type input "Strategic Sales, Linda"
click at [535, 73] on button "button" at bounding box center [540, 74] width 17 height 13
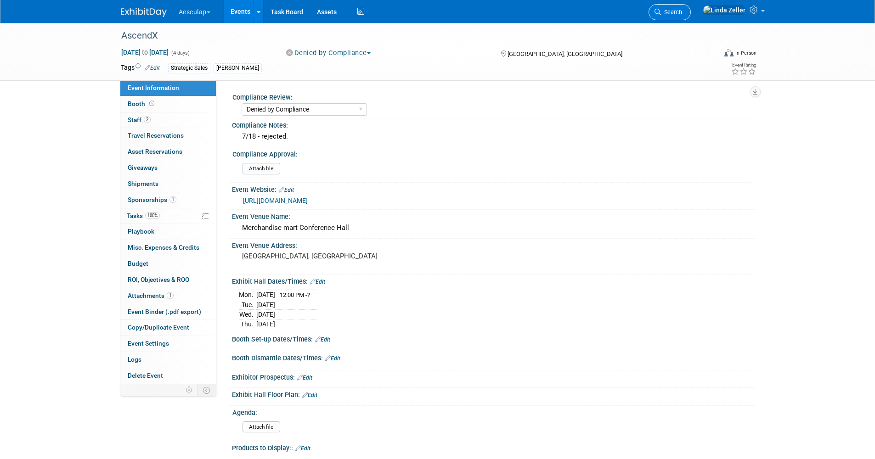
click at [682, 10] on span "Search" at bounding box center [671, 12] width 21 height 7
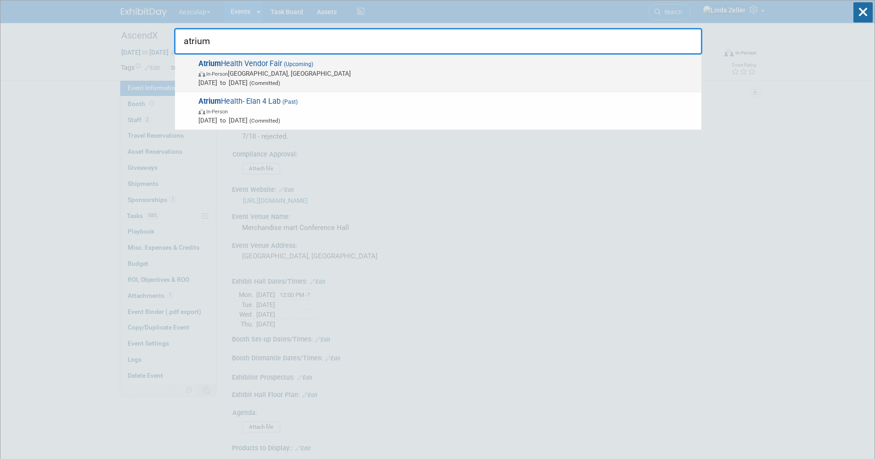
type input "atrium"
click at [239, 78] on span "In-Person Charlotte, NC" at bounding box center [447, 73] width 498 height 9
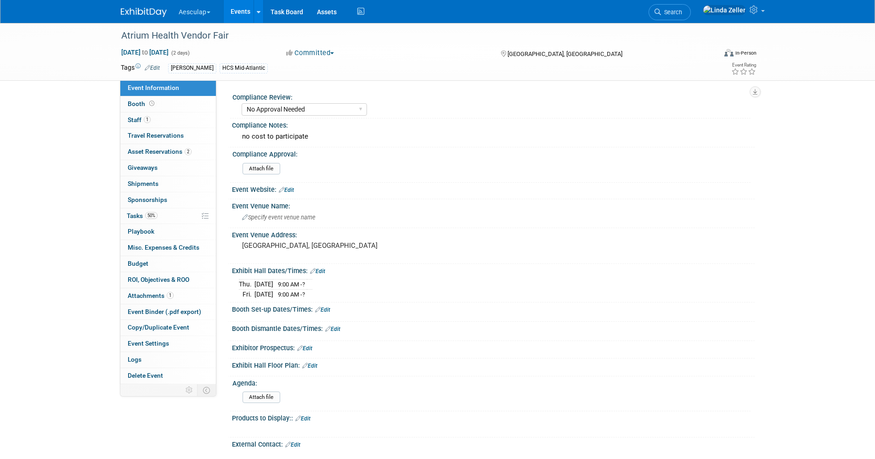
select select "No Approval Needed"
select select "HCS"
click at [143, 103] on span "Booth" at bounding box center [142, 103] width 28 height 7
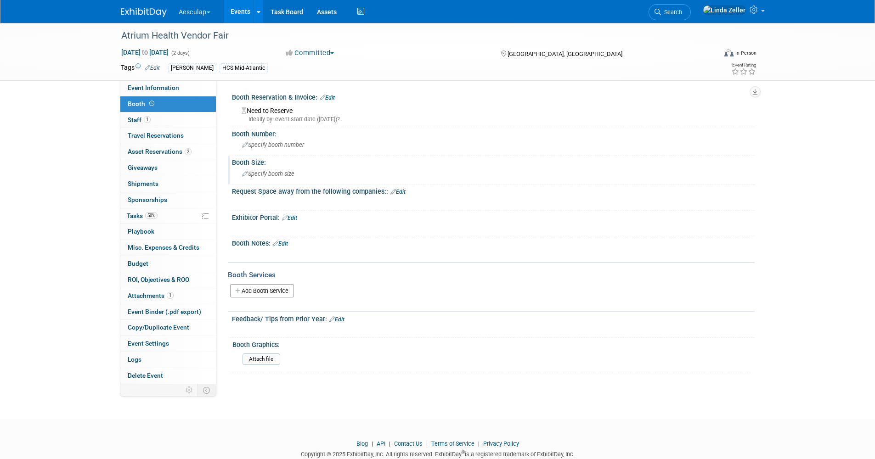
click at [272, 175] on span "Specify booth size" at bounding box center [268, 173] width 52 height 7
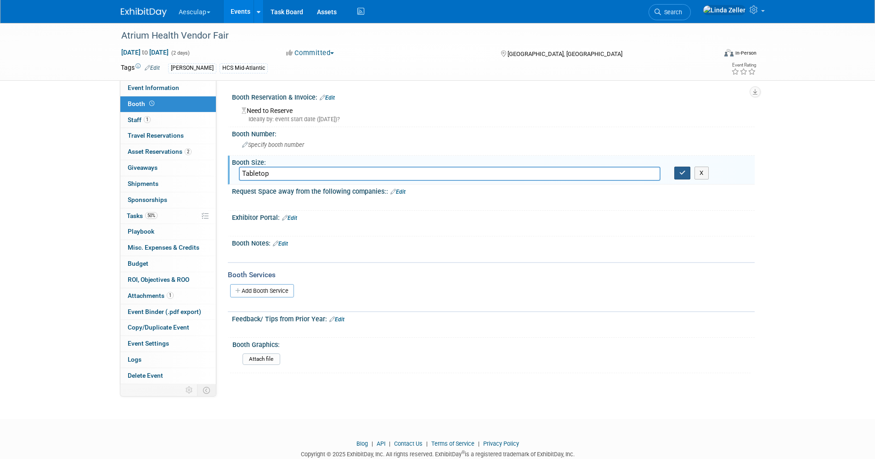
type input "Tabletop"
click at [678, 177] on button "button" at bounding box center [682, 173] width 17 height 13
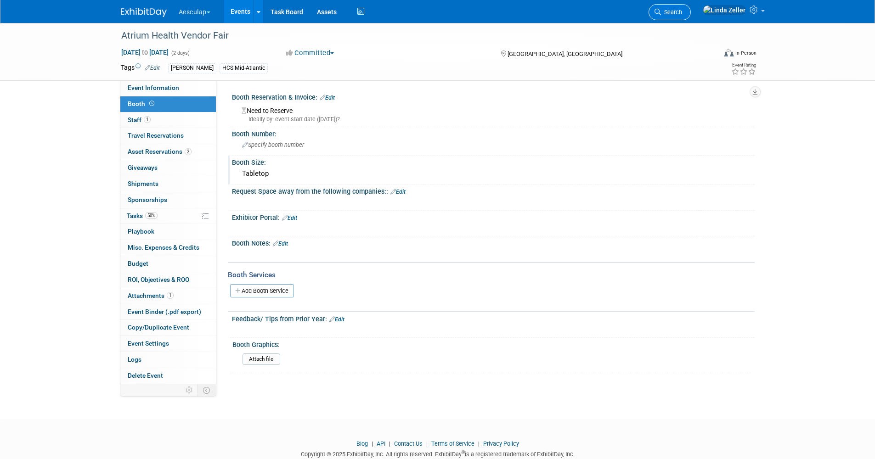
click at [691, 17] on link "Search" at bounding box center [670, 12] width 42 height 16
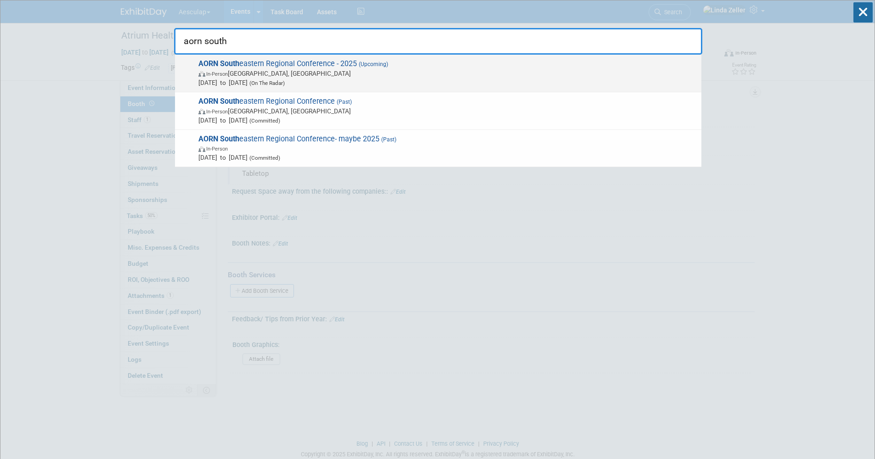
type input "aorn south"
click at [221, 73] on span "In-Person" at bounding box center [217, 74] width 22 height 6
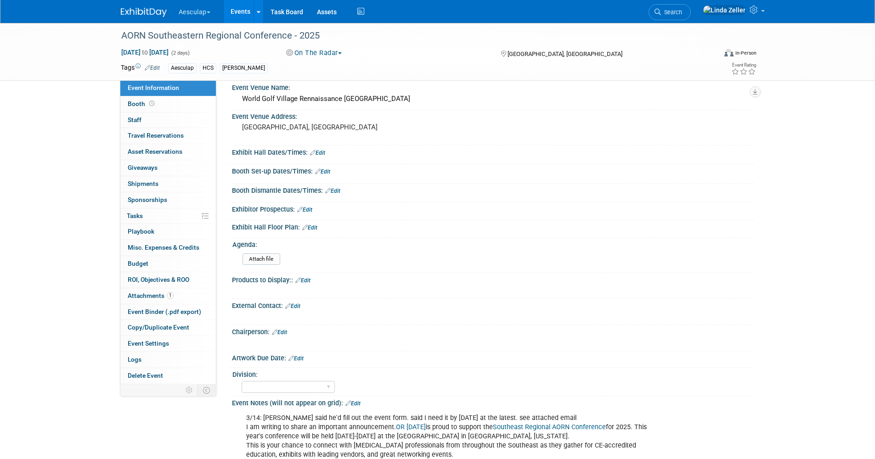
scroll to position [92, 0]
